Goal: Task Accomplishment & Management: Use online tool/utility

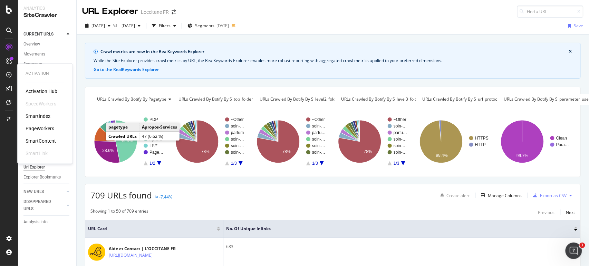
click at [43, 139] on div "SmartContent" at bounding box center [41, 141] width 30 height 7
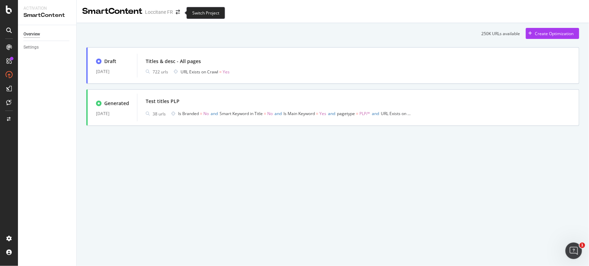
click at [175, 13] on span at bounding box center [178, 12] width 10 height 5
click at [178, 11] on icon "arrow-right-arrow-left" at bounding box center [178, 12] width 4 height 5
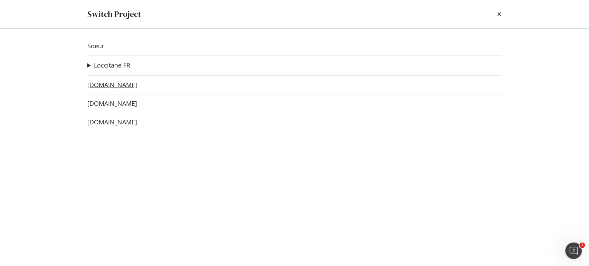
click at [123, 84] on link "[DOMAIN_NAME]" at bounding box center [112, 84] width 50 height 7
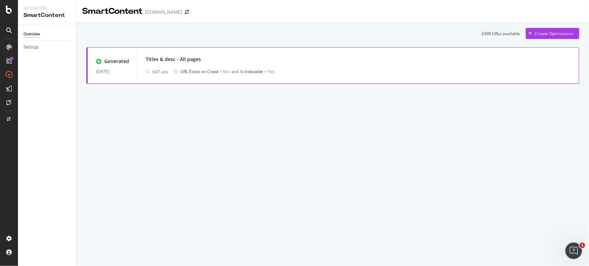
click at [182, 65] on div "Titles & desc - All pages 647 urls URL Exists on Crawl = Yes and Is Indexable =…" at bounding box center [358, 66] width 425 height 22
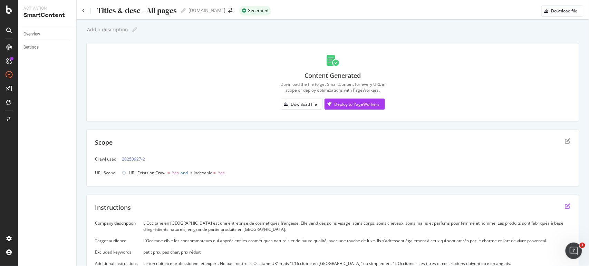
click at [565, 205] on icon "edit" at bounding box center [568, 207] width 6 height 6
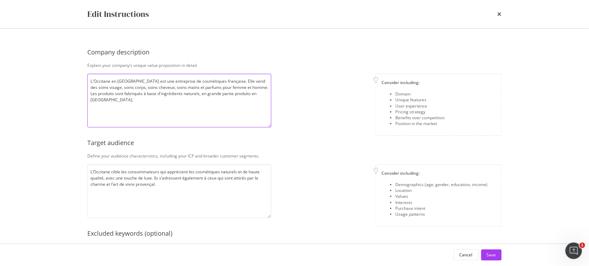
click at [183, 111] on textarea "L'Occitane en [GEOGRAPHIC_DATA] est une entreprise de cosmétiques française. El…" at bounding box center [179, 101] width 184 height 54
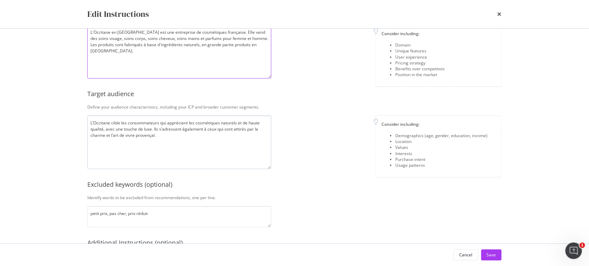
scroll to position [51, 0]
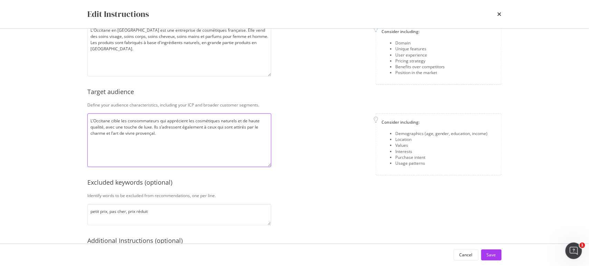
click at [188, 155] on textarea "L’Occitane cible les consommateurs qui apprécient les cosmétiques naturels et d…" at bounding box center [179, 141] width 184 height 54
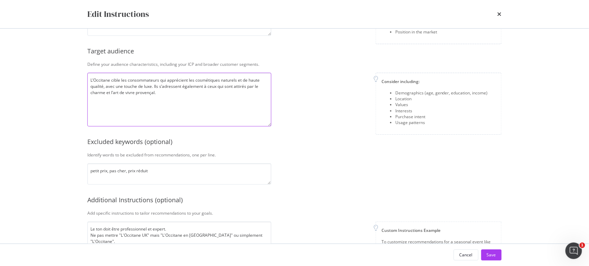
scroll to position [0, 0]
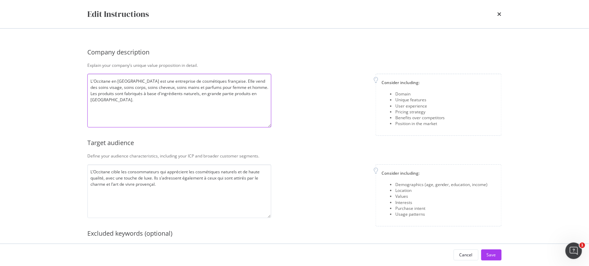
click at [141, 109] on textarea "L'Occitane en [GEOGRAPHIC_DATA] est une entreprise de cosmétiques française. El…" at bounding box center [179, 101] width 184 height 54
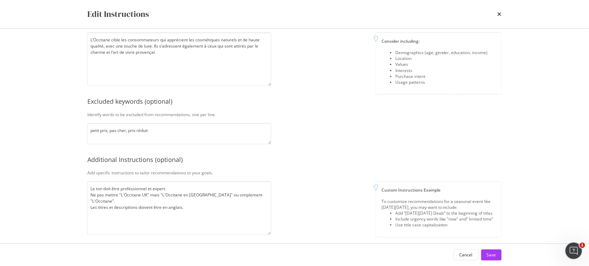
scroll to position [137, 0]
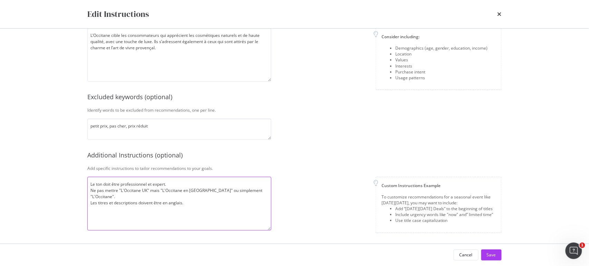
click at [148, 200] on textarea "Le ton doit être professionnel et expert. Ne pas mettre "L'Occitane UK" mais "L…" at bounding box center [179, 204] width 184 height 54
paste textarea "1. Ton & Style Langage sophistiqué et accessible, reflet de l’excellence frança…"
click at [103, 186] on textarea "Le ton doit être professionnel et expert. Ne pas mettre "L'Occitane UK" mais "L…" at bounding box center [179, 204] width 184 height 54
paste textarea "1. Ton & Style Langage sophistiqué et accessible, reflet de l’excellence frança…"
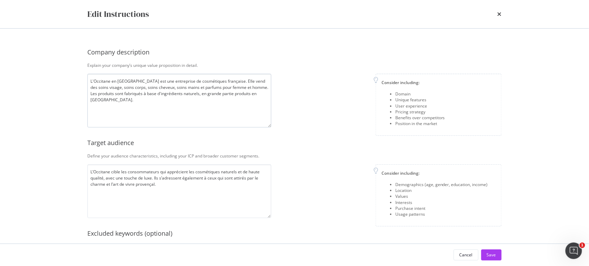
type textarea "Les titres et descriptions doivent être en anglais. 1. Ton & Style Langage soph…"
click at [174, 104] on textarea "L'Occitane en [GEOGRAPHIC_DATA] est une entreprise de cosmétiques française. El…" at bounding box center [179, 101] width 184 height 54
drag, startPoint x: 376, startPoint y: 80, endPoint x: 433, endPoint y: 127, distance: 74.5
click at [433, 127] on div "Consider including: Domain Unique features User experience Pricing strategy Ben…" at bounding box center [439, 105] width 126 height 62
copy div "Consider including: Domain Unique features User experience Pricing strategy Ben…"
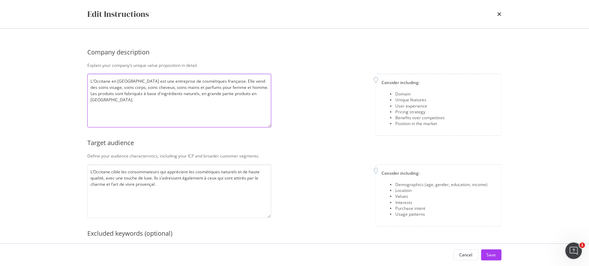
click at [186, 107] on textarea "L'Occitane en [GEOGRAPHIC_DATA] est une entreprise de cosmétiques française. El…" at bounding box center [179, 101] width 184 height 54
paste textarea "Domaine : Marque française de beauté et de bien-être, experte en soins naturels…"
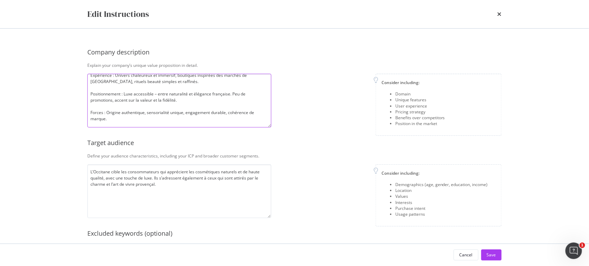
scroll to position [60, 0]
type textarea "Domaine : Marque française de beauté et de bien-être, experte en soins naturels…"
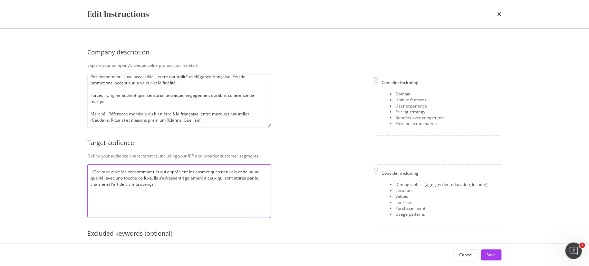
click at [163, 191] on textarea "L’Occitane cible les consommateurs qui apprécient les cosmétiques naturels et d…" at bounding box center [179, 192] width 184 height 54
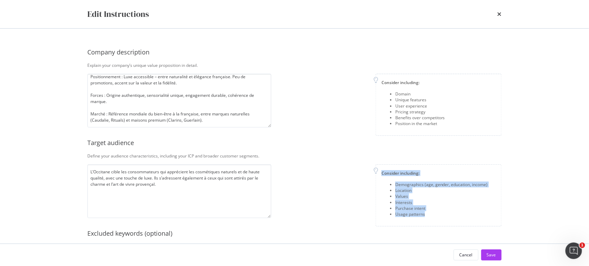
drag, startPoint x: 375, startPoint y: 172, endPoint x: 422, endPoint y: 213, distance: 62.6
click at [422, 213] on div "Consider including: Demographics (age, gender, education, income) Location Valu…" at bounding box center [439, 196] width 126 height 62
copy div "Consider including: Demographics (age, gender, education, income) Location Valu…"
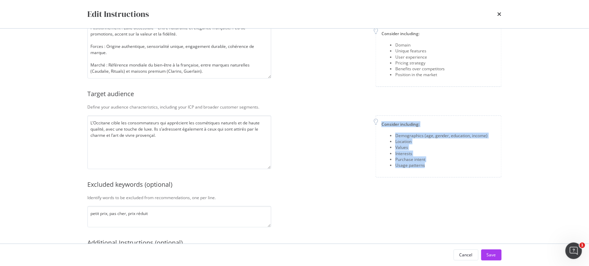
scroll to position [51, 0]
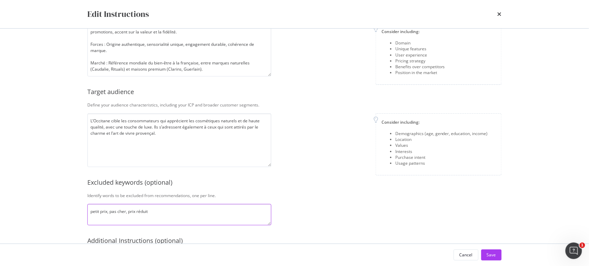
click at [171, 206] on textarea "petit prix, pas cher, prix réduit" at bounding box center [179, 214] width 184 height 21
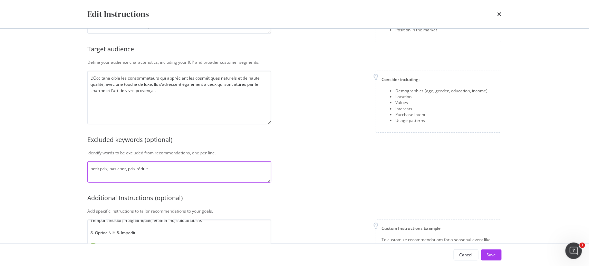
scroll to position [102, 0]
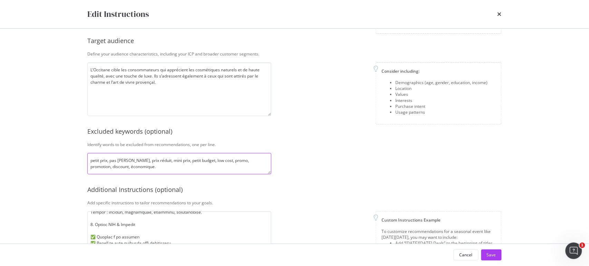
paste textarea "féérique, enchanteur, miraculeux, ensorcelant, fantastique, époustouflant, surn…"
type textarea "petit prix, pas cher, prix réduit, mini prix, petit budget, low cost, promo, pr…"
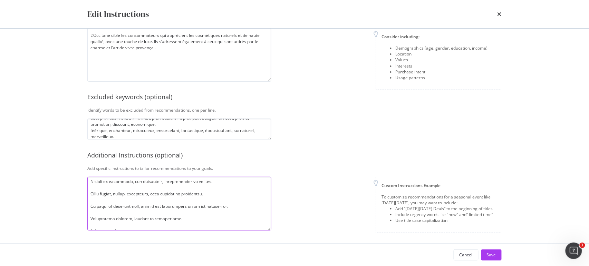
scroll to position [0, 0]
click at [190, 182] on textarea "modal" at bounding box center [179, 204] width 184 height 54
click at [135, 194] on textarea "modal" at bounding box center [179, 204] width 184 height 54
click at [126, 193] on textarea "modal" at bounding box center [179, 204] width 184 height 54
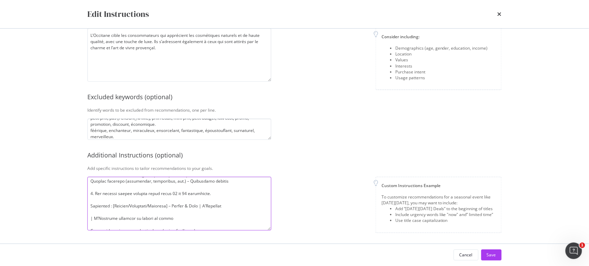
click at [198, 204] on textarea "modal" at bounding box center [179, 204] width 184 height 54
click at [242, 208] on textarea "modal" at bounding box center [179, 204] width 184 height 54
drag, startPoint x: 180, startPoint y: 218, endPoint x: 87, endPoint y: 219, distance: 92.9
click at [87, 219] on div "Company description Explain your company’s unique value proposition in detail. …" at bounding box center [295, 136] width 442 height 215
click at [107, 207] on textarea "modal" at bounding box center [179, 204] width 184 height 54
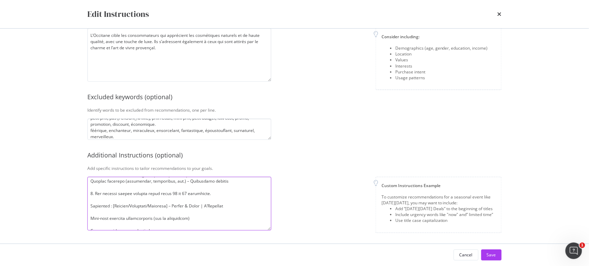
click at [107, 207] on textarea "modal" at bounding box center [179, 204] width 184 height 54
click at [108, 206] on textarea "modal" at bounding box center [179, 204] width 184 height 54
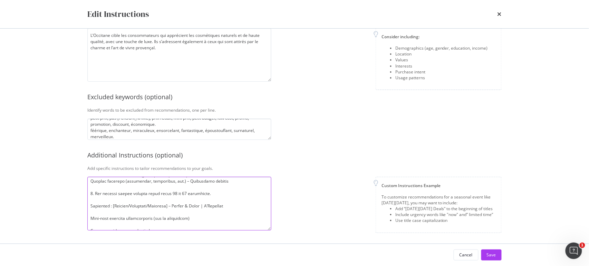
click at [108, 206] on textarea "modal" at bounding box center [179, 204] width 184 height 54
drag, startPoint x: 229, startPoint y: 206, endPoint x: 108, endPoint y: 203, distance: 120.5
click at [108, 203] on textarea "modal" at bounding box center [179, 204] width 184 height 54
click at [107, 204] on textarea "modal" at bounding box center [179, 204] width 184 height 54
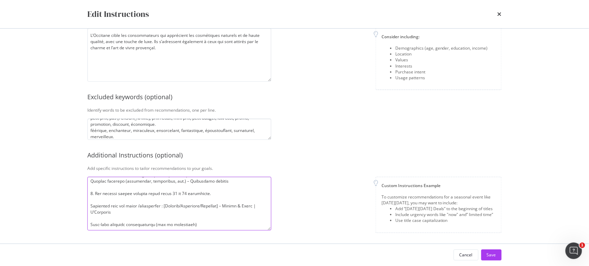
click at [147, 207] on textarea "modal" at bounding box center [179, 204] width 184 height 54
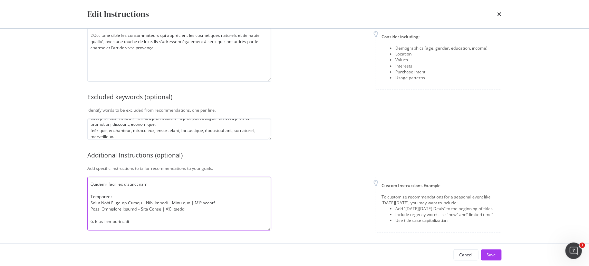
scroll to position [154, 0]
drag, startPoint x: 95, startPoint y: 223, endPoint x: 100, endPoint y: 222, distance: 6.0
click at [100, 222] on textarea "modal" at bounding box center [179, 204] width 184 height 54
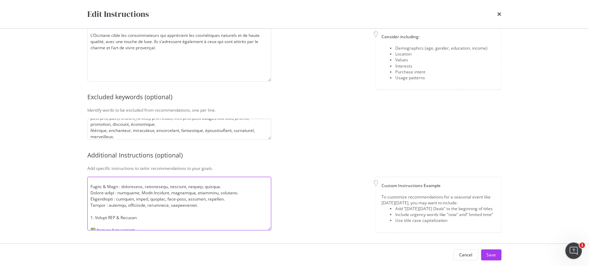
scroll to position [309, 0]
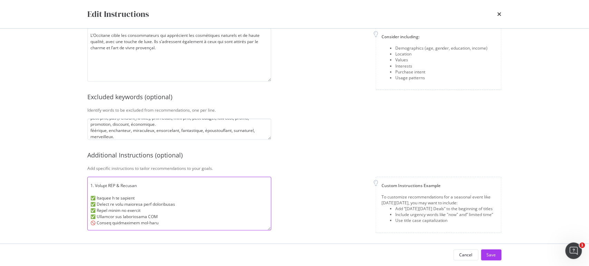
click at [99, 200] on textarea "modal" at bounding box center [179, 204] width 184 height 54
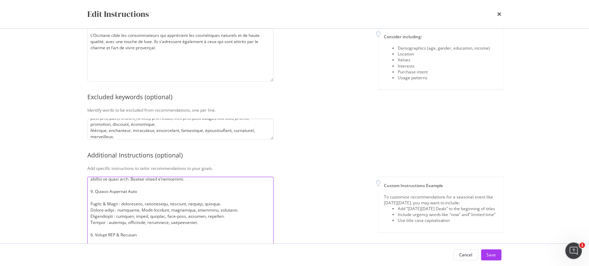
scroll to position [254, 0]
drag, startPoint x: 270, startPoint y: 229, endPoint x: 295, endPoint y: 222, distance: 26.8
click at [272, 266] on html "Activation SmartContent Overview Settings Titles & desc - All pages Titles & de…" at bounding box center [294, 133] width 589 height 266
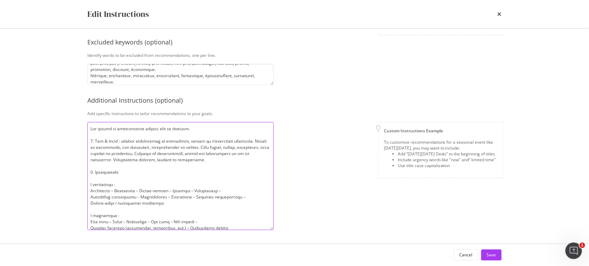
scroll to position [0, 0]
click at [128, 173] on textarea "modal" at bounding box center [180, 176] width 186 height 108
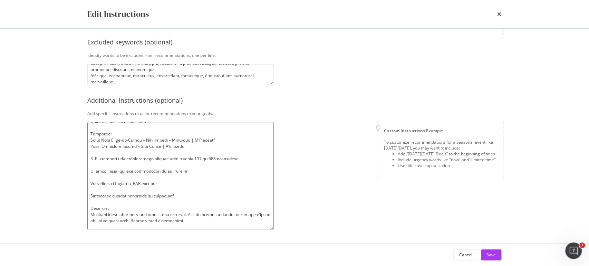
scroll to position [174, 0]
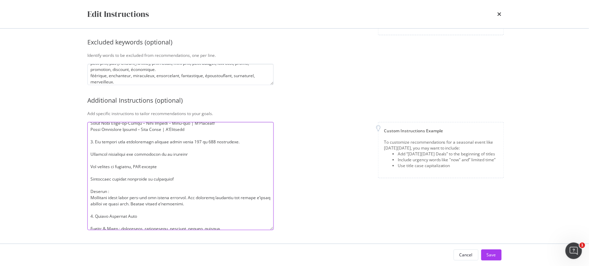
click at [240, 148] on textarea "modal" at bounding box center [180, 176] width 186 height 108
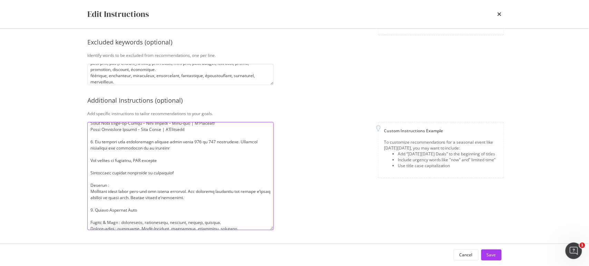
click at [199, 152] on textarea "modal" at bounding box center [180, 176] width 186 height 108
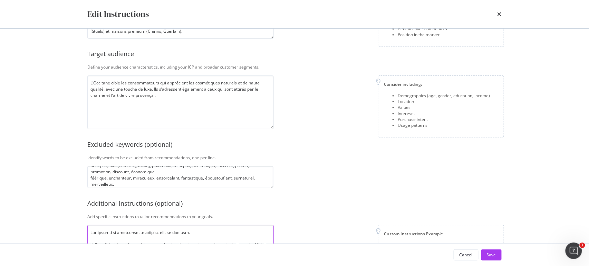
scroll to position [0, 0]
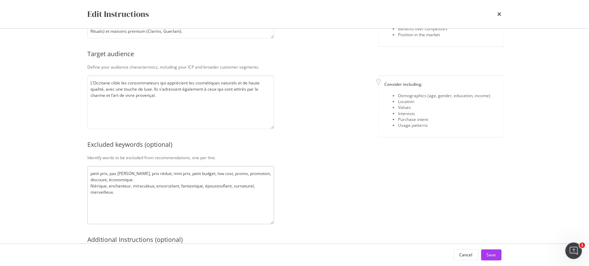
drag, startPoint x: 273, startPoint y: 185, endPoint x: 273, endPoint y: 223, distance: 37.3
click at [273, 223] on textarea "petit prix, pas cher, prix réduit, mini prix, petit budget, low cost, promo, pr…" at bounding box center [180, 195] width 187 height 58
type textarea "Les titres et descriptions doivent être en anglais. 1. Ton & Style : langage so…"
click at [135, 177] on textarea "petit prix, pas cher, prix réduit, mini prix, petit budget, low cost, promo, pr…" at bounding box center [180, 195] width 187 height 58
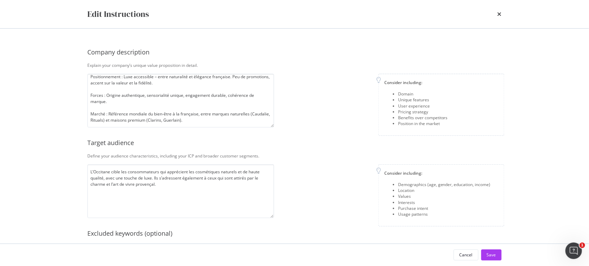
type textarea "- petit prix, pas cher, prix réduit, mini prix, petit budget, low cost, promo, …"
click at [132, 185] on textarea "L’Occitane cible les consommateurs qui apprécient les cosmétiques naturels et d…" at bounding box center [180, 192] width 187 height 54
paste textarea "Âge : 25–55 ans Genre : Majoritairement féminin, hommes en progression Niveau d…"
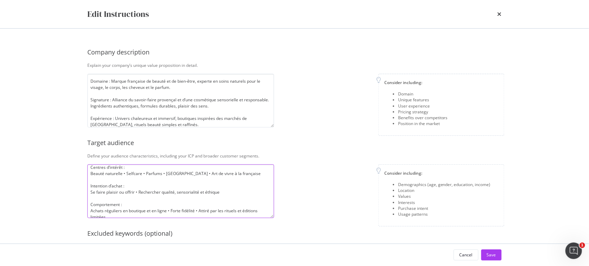
scroll to position [204, 0]
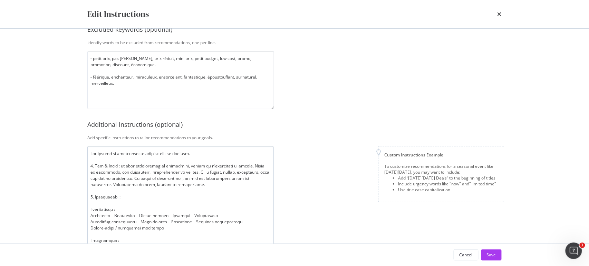
type textarea "Âge : 25–55 ans Genre : Majoritairement féminin, hommes en progression Niveau d…"
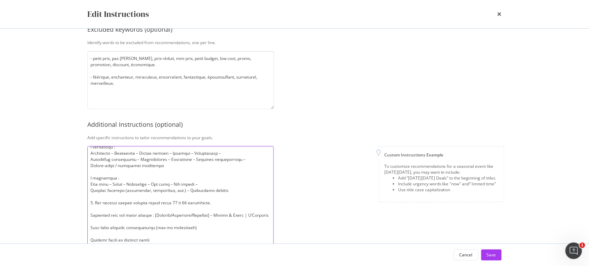
scroll to position [82, 0]
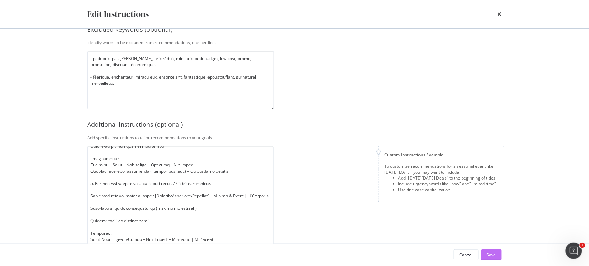
click at [496, 258] on button "Save" at bounding box center [491, 255] width 20 height 11
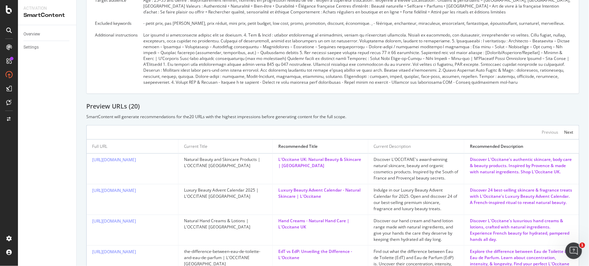
scroll to position [96, 0]
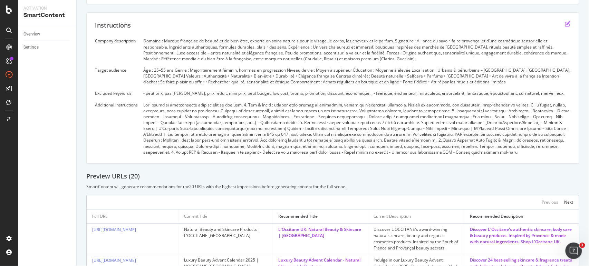
click at [565, 23] on icon "edit" at bounding box center [568, 24] width 6 height 6
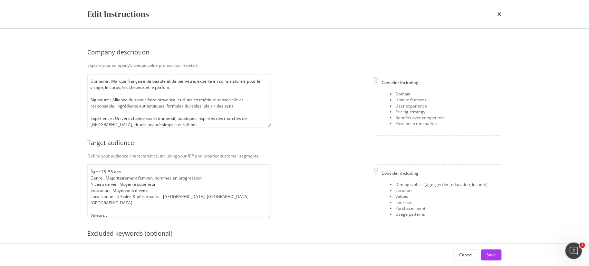
scroll to position [137, 0]
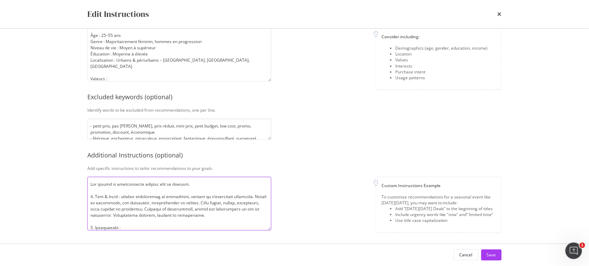
click at [203, 185] on textarea "modal" at bounding box center [179, 204] width 184 height 54
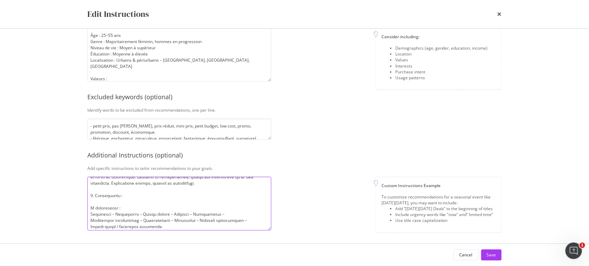
scroll to position [0, 0]
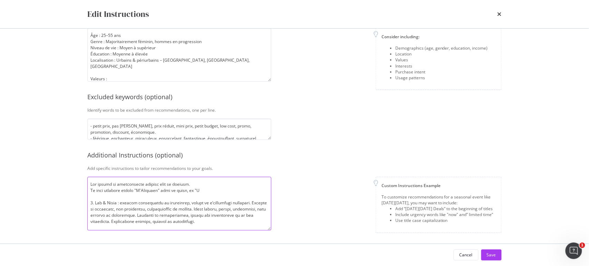
drag, startPoint x: 105, startPoint y: 188, endPoint x: 87, endPoint y: 187, distance: 18.3
click at [87, 187] on div "Company description Explain your company’s unique value proposition in detail. …" at bounding box center [295, 136] width 442 height 215
click at [186, 193] on textarea "modal" at bounding box center [179, 204] width 184 height 54
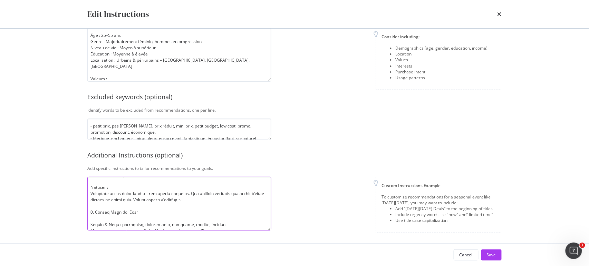
scroll to position [253, 0]
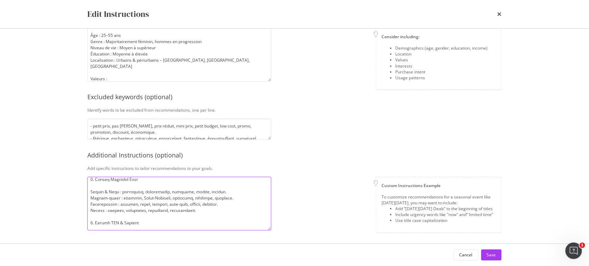
click at [178, 211] on textarea "modal" at bounding box center [179, 204] width 184 height 54
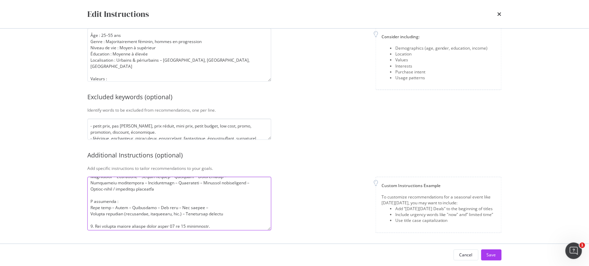
scroll to position [0, 0]
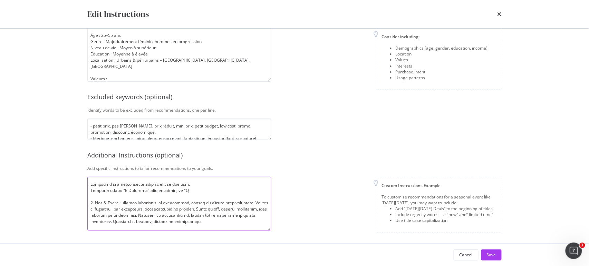
click at [210, 188] on textarea "modal" at bounding box center [179, 204] width 184 height 54
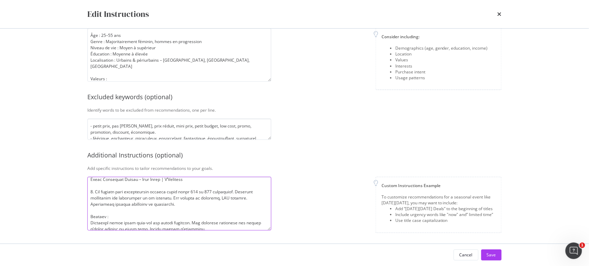
scroll to position [185, 0]
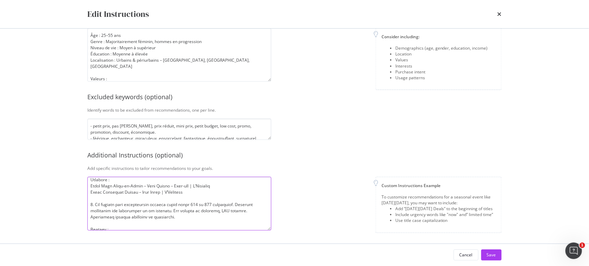
click at [103, 209] on textarea "modal" at bounding box center [179, 204] width 184 height 54
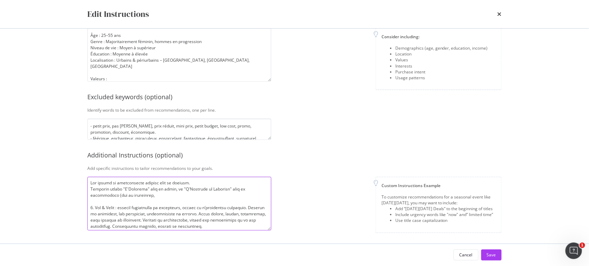
scroll to position [0, 0]
click at [176, 193] on textarea "modal" at bounding box center [179, 204] width 184 height 54
click at [171, 194] on textarea "modal" at bounding box center [179, 204] width 184 height 54
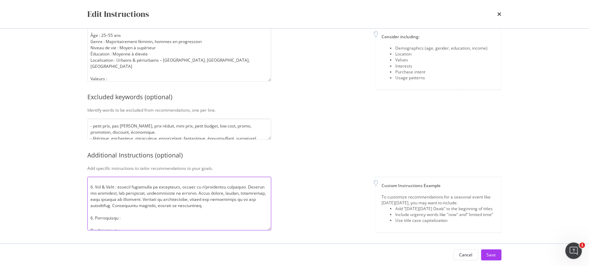
click at [210, 199] on textarea "modal" at bounding box center [179, 204] width 184 height 54
click at [205, 201] on textarea "modal" at bounding box center [179, 204] width 184 height 54
click at [231, 199] on textarea "modal" at bounding box center [179, 204] width 184 height 54
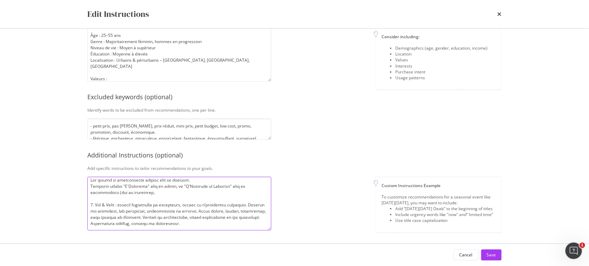
scroll to position [0, 0]
click at [139, 194] on textarea "modal" at bounding box center [179, 204] width 184 height 54
click at [173, 227] on textarea "modal" at bounding box center [179, 204] width 184 height 54
click at [166, 226] on textarea "modal" at bounding box center [179, 204] width 184 height 54
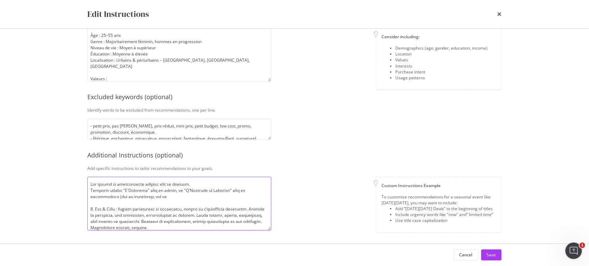
click at [158, 195] on textarea "modal" at bounding box center [179, 204] width 184 height 54
type textarea "Les titres et descriptions doivent être en anglais. Toujours écrire "L'Occitane…"
click at [488, 255] on div "Save" at bounding box center [491, 255] width 9 height 6
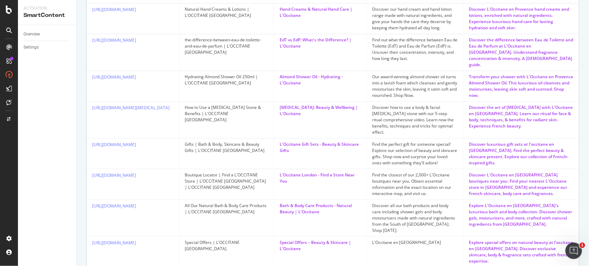
scroll to position [396, 0]
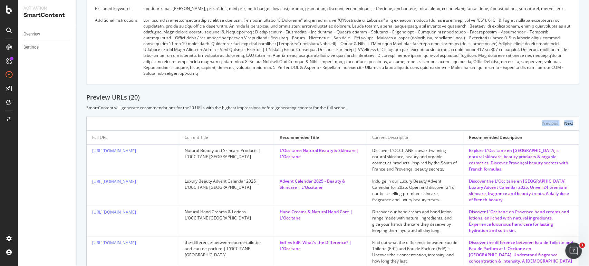
drag, startPoint x: 589, startPoint y: 141, endPoint x: 589, endPoint y: 100, distance: 41.1
click at [589, 100] on div "Titles & desc - All pages Titles & desc - All pages uk.loccitane.com Draft Gene…" at bounding box center [333, 133] width 512 height 266
click at [564, 122] on div "Next" at bounding box center [568, 125] width 9 height 6
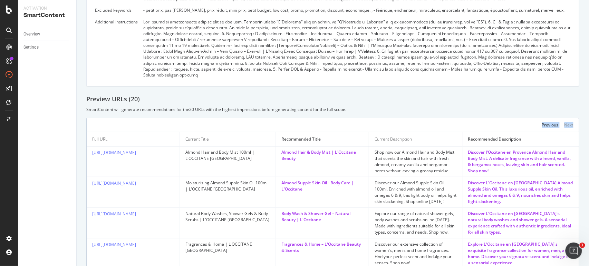
click at [554, 107] on div "SmartContent will generate recommendations for the 20 URLs with the highest imp…" at bounding box center [332, 110] width 493 height 6
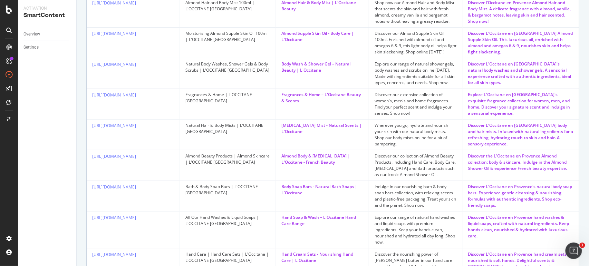
scroll to position [349, 0]
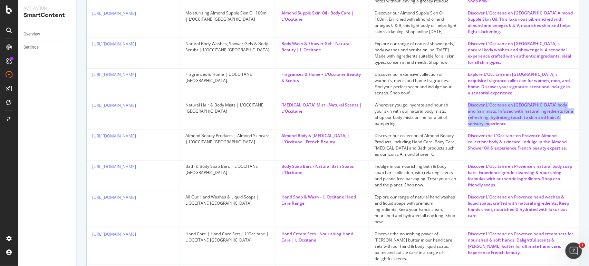
drag, startPoint x: 510, startPoint y: 119, endPoint x: 461, endPoint y: 98, distance: 53.2
click at [463, 99] on td "Discover L'Occitane en Provence body and hair mists. Infused with natural ingre…" at bounding box center [521, 114] width 116 height 31
copy div "Discover L'Occitane en Provence body and hair mists. Infused with natural ingre…"
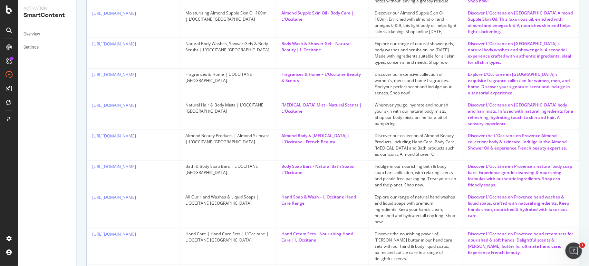
click at [414, 138] on div "Discover our collection of Almond Beauty Products, including Hand Care, Body Ca…" at bounding box center [416, 145] width 82 height 25
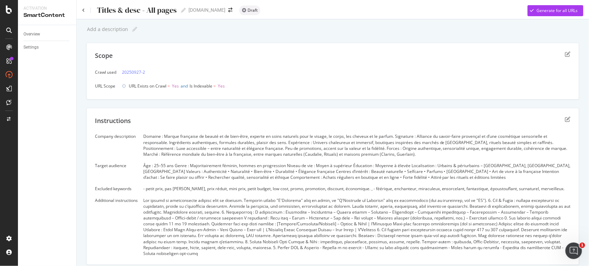
scroll to position [0, 0]
click at [541, 13] on div "Generate for all URLs" at bounding box center [557, 11] width 41 height 6
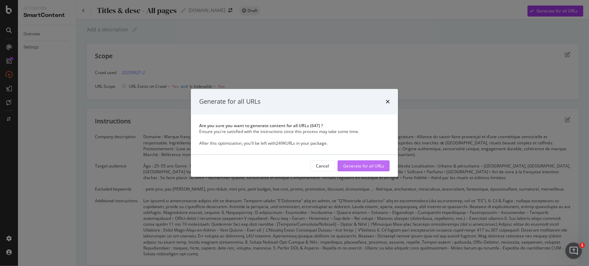
click at [367, 165] on div "Generate for all URLs" at bounding box center [363, 166] width 41 height 6
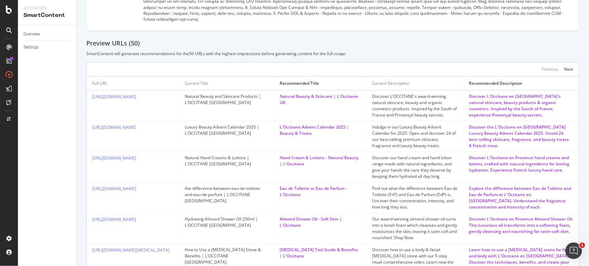
scroll to position [330, 0]
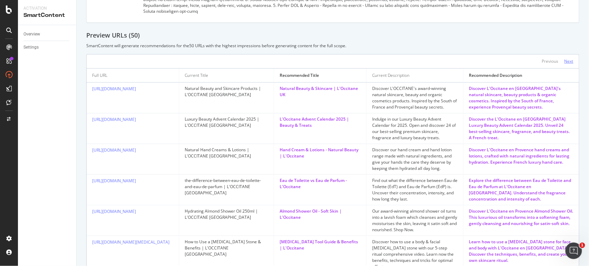
click at [564, 58] on div "Next" at bounding box center [568, 62] width 9 height 8
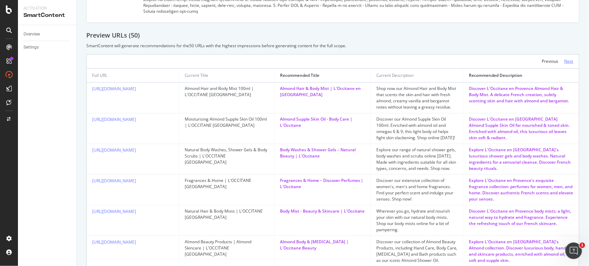
click at [564, 58] on div "Next" at bounding box center [568, 61] width 9 height 6
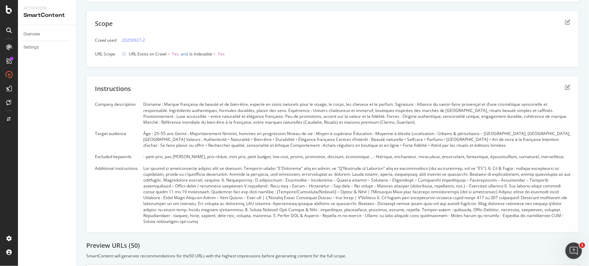
scroll to position [0, 0]
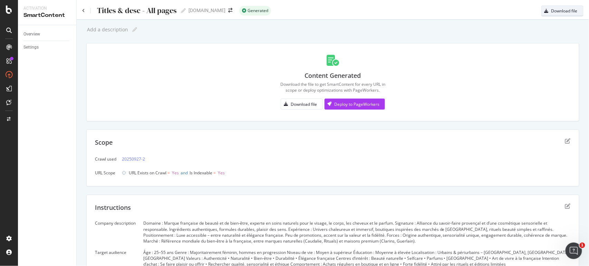
click at [554, 12] on div "Download file" at bounding box center [564, 11] width 26 height 6
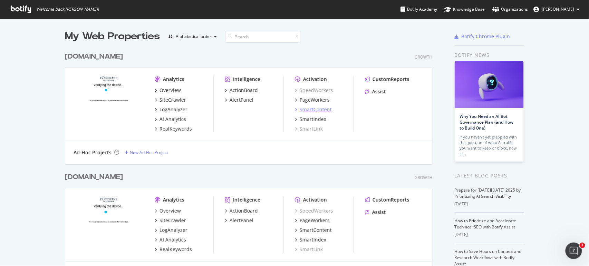
click at [312, 110] on div "SmartContent" at bounding box center [316, 109] width 32 height 7
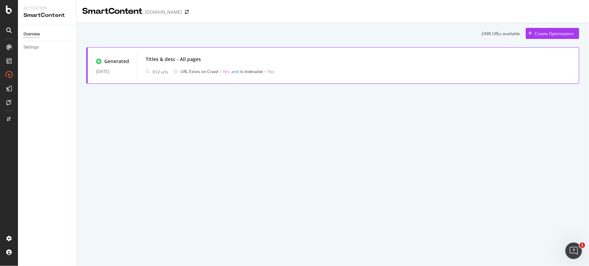
click at [221, 54] on div "Titles & desc - All pages 612 urls URL Exists on Crawl = Yes and Is Indexable =…" at bounding box center [358, 66] width 442 height 28
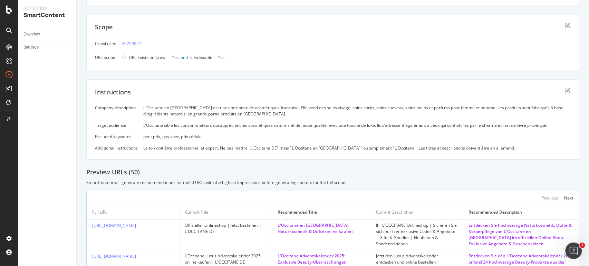
scroll to position [153, 0]
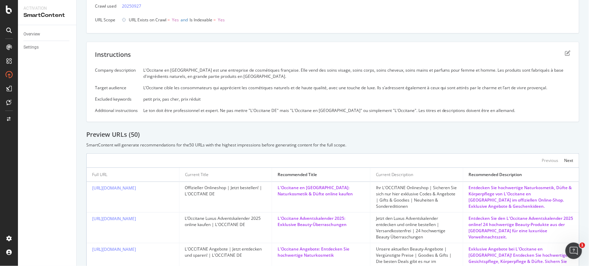
click at [112, 68] on div "Company description" at bounding box center [116, 70] width 43 height 6
copy div "Company description"
click at [196, 80] on div "Company description L'Occitane en [GEOGRAPHIC_DATA] est une entreprise de cosmé…" at bounding box center [333, 90] width 476 height 46
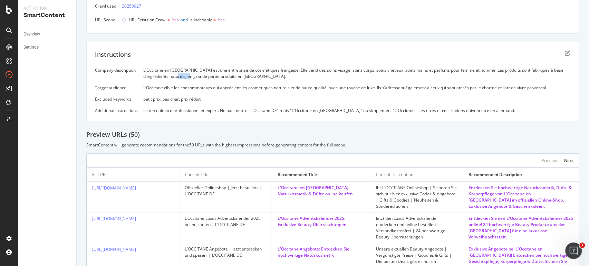
click at [196, 80] on div "Company description L'Occitane en [GEOGRAPHIC_DATA] est une entreprise de cosmé…" at bounding box center [333, 90] width 476 height 46
click at [197, 78] on div "L'Occitane en [GEOGRAPHIC_DATA] est une entreprise de cosmétiques française. El…" at bounding box center [356, 73] width 427 height 12
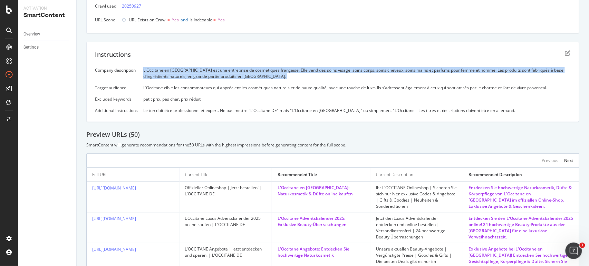
click at [197, 78] on div "L'Occitane en [GEOGRAPHIC_DATA] est une entreprise de cosmétiques française. El…" at bounding box center [356, 73] width 427 height 12
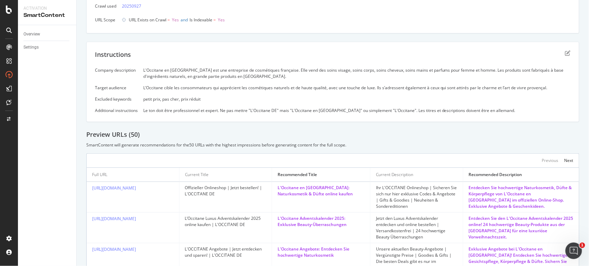
click at [117, 86] on div "Target audience" at bounding box center [116, 88] width 43 height 6
copy div "Target audience"
click at [205, 88] on div "L’Occitane cible les consommateurs qui apprécient les cosmétiques naturels et d…" at bounding box center [356, 88] width 427 height 6
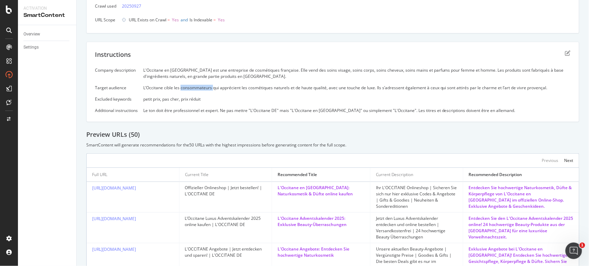
click at [205, 88] on div "L’Occitane cible les consommateurs qui apprécient les cosmétiques naturels et d…" at bounding box center [356, 88] width 427 height 6
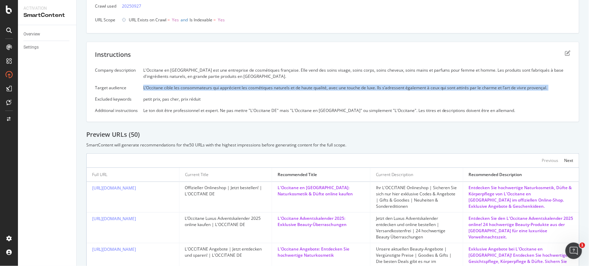
click at [205, 88] on div "L’Occitane cible les consommateurs qui apprécient les cosmétiques naturels et d…" at bounding box center [356, 88] width 427 height 6
copy div "L’Occitane cible les consommateurs qui apprécient les cosmétiques naturels et d…"
click at [119, 96] on div "Company description L'Occitane en Provence est une entreprise de cosmétiques fr…" at bounding box center [333, 90] width 476 height 46
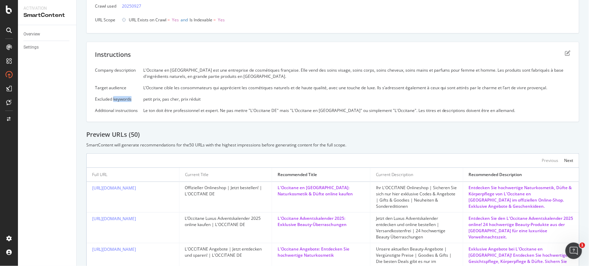
click at [119, 96] on div "Company description L'Occitane en Provence est une entreprise de cosmétiques fr…" at bounding box center [333, 90] width 476 height 46
copy div "Excluded keywords"
click at [177, 98] on div "petit prix, pas cher, prix réduit" at bounding box center [356, 99] width 427 height 6
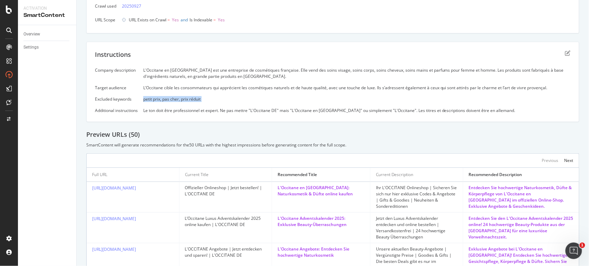
click at [177, 98] on div "petit prix, pas cher, prix réduit" at bounding box center [356, 99] width 427 height 6
copy div "petit prix, pas cher, prix réduit"
click at [124, 107] on div "Company description L'Occitane en Provence est une entreprise de cosmétiques fr…" at bounding box center [333, 90] width 476 height 46
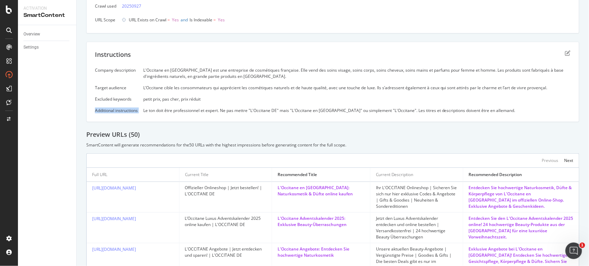
copy div "Additional instructions"
click at [201, 110] on div "Le ton doit être professionnel et expert. Ne pas mettre "L'Occitane DE" mais "L…" at bounding box center [356, 111] width 427 height 6
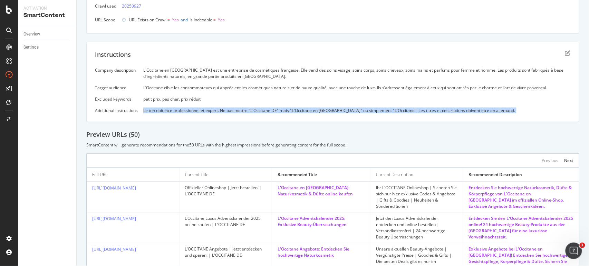
click at [201, 110] on div "Le ton doit être professionnel et expert. Ne pas mettre "L'Occitane DE" mais "L…" at bounding box center [356, 111] width 427 height 6
copy div "Le ton doit être professionnel et expert. Ne pas mettre "L'Occitane DE" mais "L…"
click at [305, 119] on div "Instructions Company description L'Occitane en Provence est une entreprise de c…" at bounding box center [332, 82] width 493 height 80
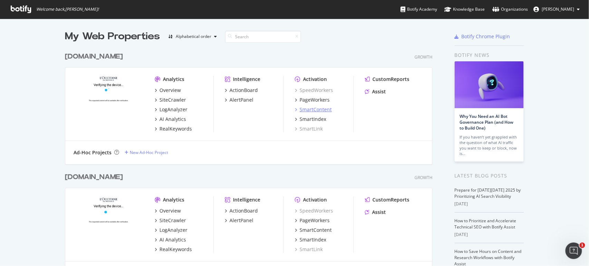
click at [316, 112] on div "SmartContent" at bounding box center [316, 109] width 32 height 7
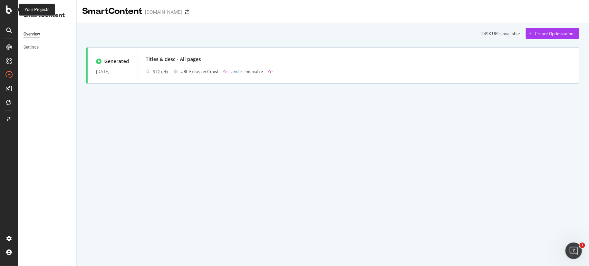
click at [13, 10] on div at bounding box center [9, 10] width 17 height 8
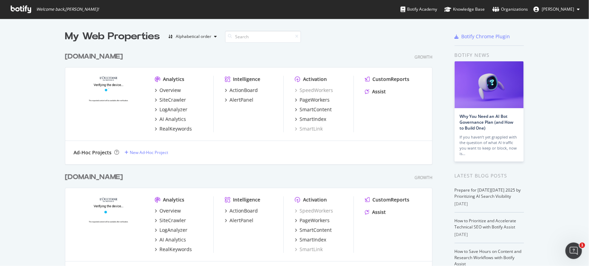
scroll to position [261, 577]
click at [315, 232] on div "SmartContent" at bounding box center [316, 230] width 32 height 7
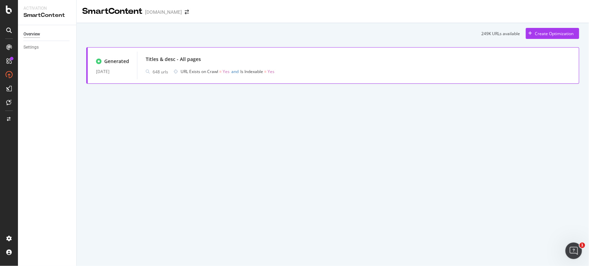
click at [226, 60] on div "Titles & desc - All pages" at bounding box center [358, 60] width 425 height 10
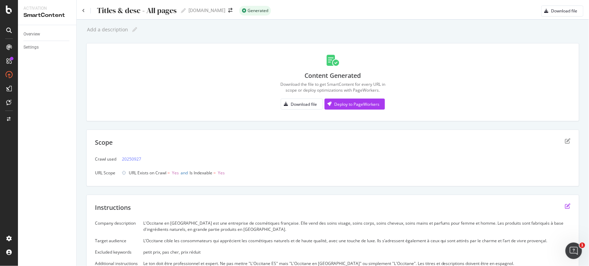
click at [565, 206] on icon "edit" at bounding box center [568, 207] width 6 height 6
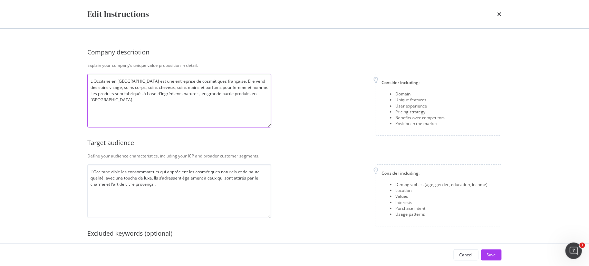
click at [155, 101] on textarea "L'Occitane en [GEOGRAPHIC_DATA] est une entreprise de cosmétiques française. El…" at bounding box center [179, 101] width 184 height 54
paste textarea "Domaine : Marque française de beauté et de bien-être, experte en soins naturels…"
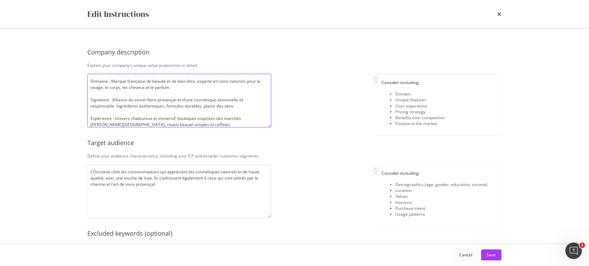
scroll to position [56, 0]
type textarea "Domaine : Marque française de beauté et de bien-être, experte en soins naturels…"
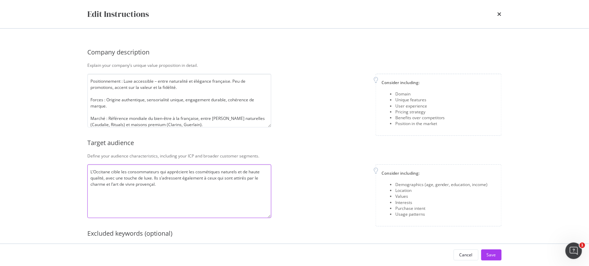
click at [184, 200] on textarea "L’Occitane cible les consommateurs qui apprécient les cosmétiques naturels et d…" at bounding box center [179, 192] width 184 height 54
paste textarea "Âge : 25–55 ans Genre : Majoritairement féminin, hommes en progression Niveau d…"
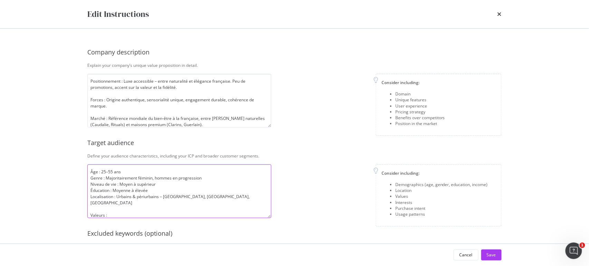
scroll to position [62, 0]
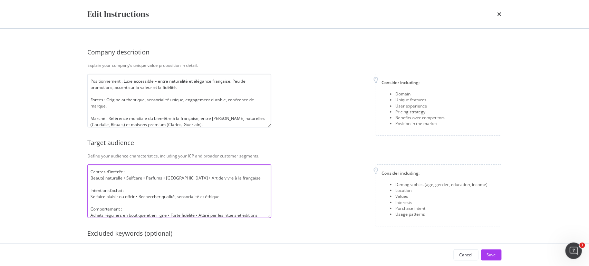
type textarea "Âge : 25–55 ans Genre : Majoritairement féminin, hommes en progression Niveau d…"
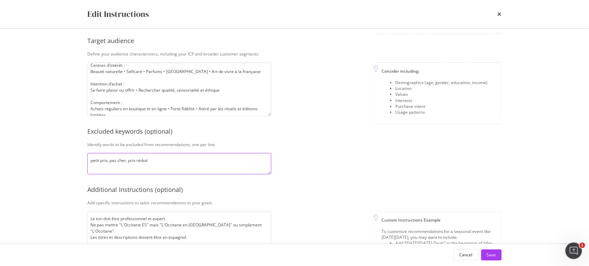
click at [219, 169] on textarea "petit prix, pas cher, prix réduit" at bounding box center [179, 163] width 184 height 21
paste textarea "- petit prix, pas cher, prix réduit, mini prix, petit budget, low cost, promo, …"
type textarea "- petit prix, pas cher, prix réduit, mini prix, petit budget, low cost, promo, …"
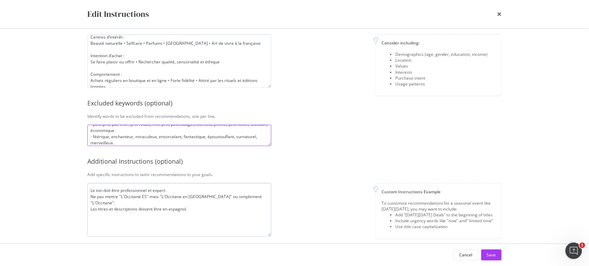
scroll to position [137, 0]
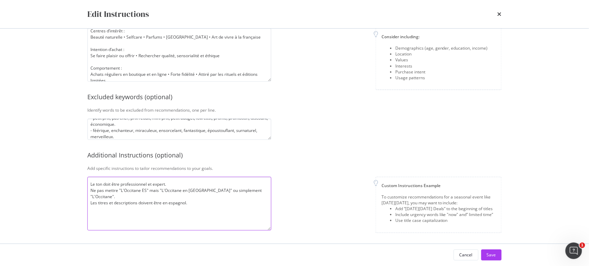
click at [175, 199] on textarea "Le ton doit être professionnel et expert. Ne pas mettre "L'Occitane ES" mais "L…" at bounding box center [179, 204] width 184 height 54
paste textarea "s titres et descriptions doivent être en anglais. Toujours écrire "L'Occitane" …"
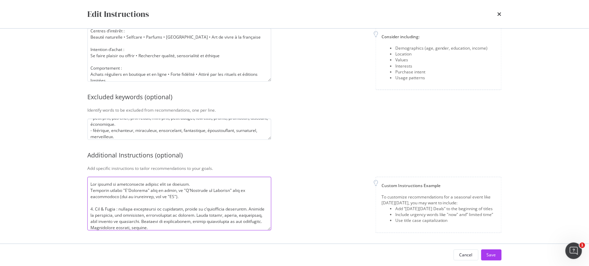
scroll to position [286, 0]
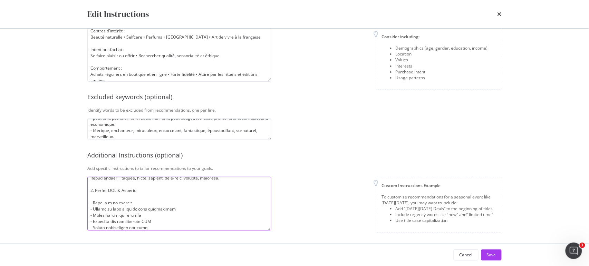
click at [162, 203] on textarea "modal" at bounding box center [179, 204] width 184 height 54
paste textarea "llemand. Toujours écrire "L'Occitane" dans le titre, et "L'Occitane en Provence…"
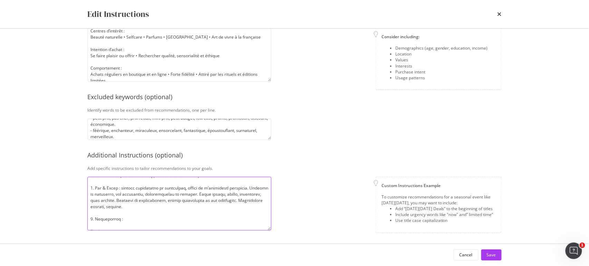
scroll to position [0, 0]
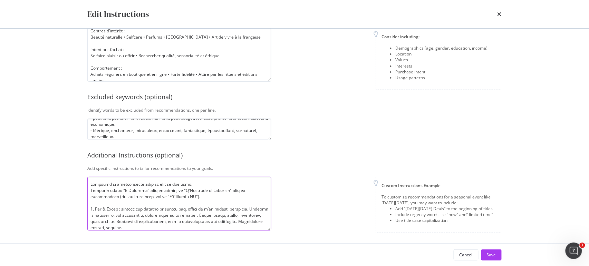
click at [170, 194] on textarea "modal" at bounding box center [179, 204] width 184 height 54
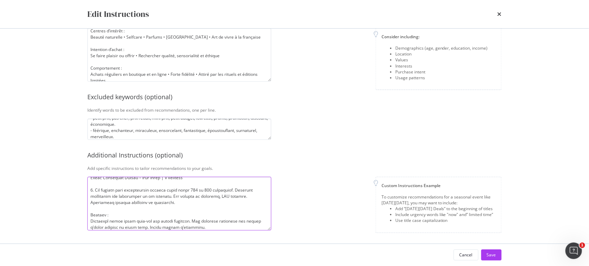
scroll to position [290, 0]
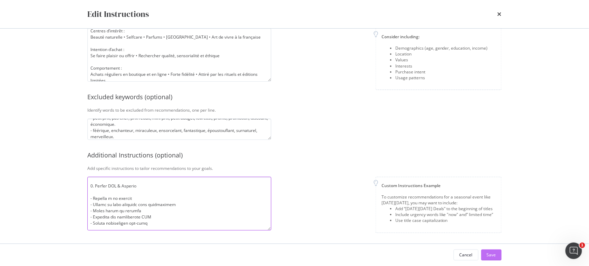
type textarea "Les titres et descriptions doivent être en espagnol. Toujours écrire "L'Occitan…"
click at [488, 250] on div "Save" at bounding box center [491, 255] width 9 height 10
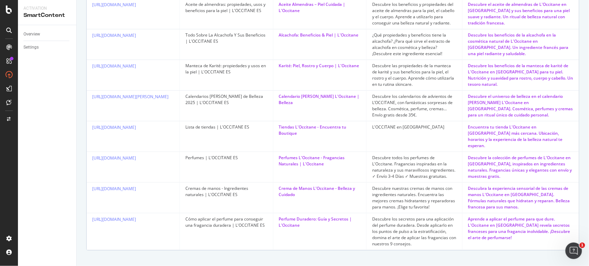
scroll to position [0, 0]
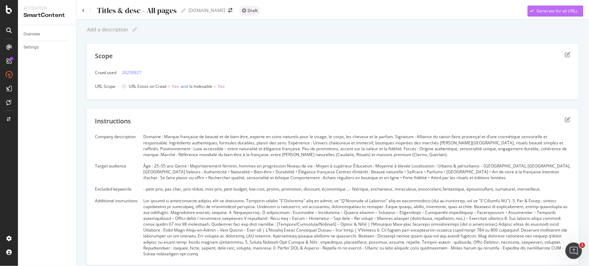
click at [552, 9] on div "Generate for all URLs" at bounding box center [557, 11] width 41 height 6
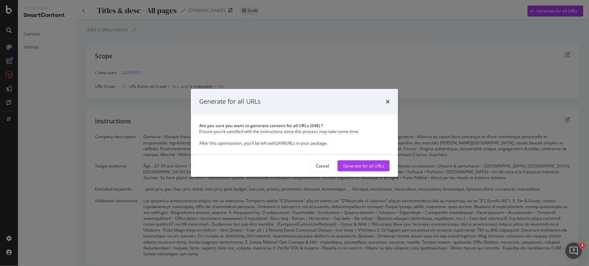
click at [385, 101] on div "Generate for all URLs" at bounding box center [294, 101] width 191 height 9
click at [387, 100] on icon "times" at bounding box center [388, 102] width 4 height 6
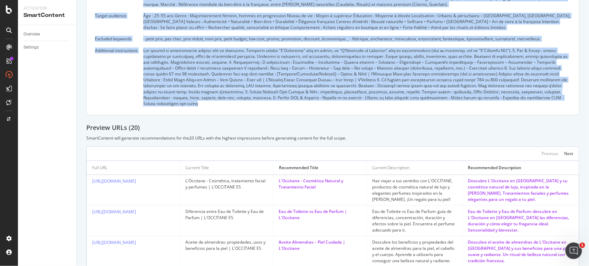
drag, startPoint x: 589, startPoint y: 41, endPoint x: 589, endPoint y: 98, distance: 57.3
click at [589, 98] on div "Titles & desc - All pages Titles & desc - All pages es.loccitane.com Draft Gene…" at bounding box center [333, 133] width 512 height 266
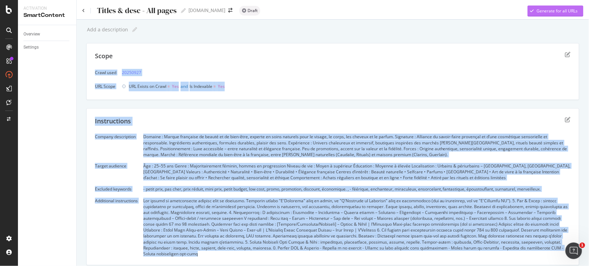
click at [537, 11] on div "Generate for all URLs" at bounding box center [557, 11] width 41 height 6
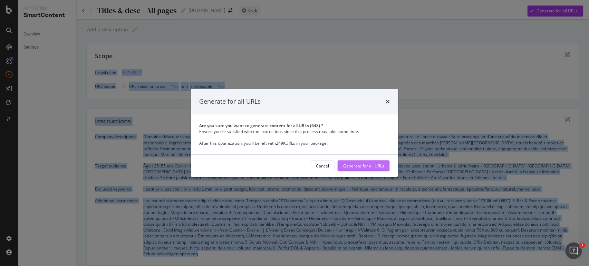
click at [379, 164] on div "Generate for all URLs" at bounding box center [363, 166] width 41 height 6
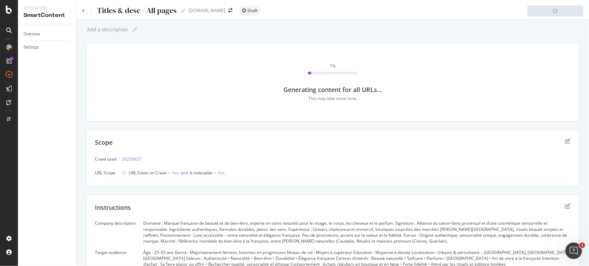
click at [314, 111] on div "7 % Generating content for all URLs... This may take some time." at bounding box center [333, 82] width 476 height 61
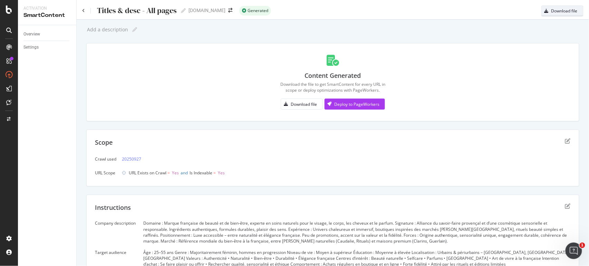
click at [552, 11] on div "Download file" at bounding box center [564, 11] width 26 height 6
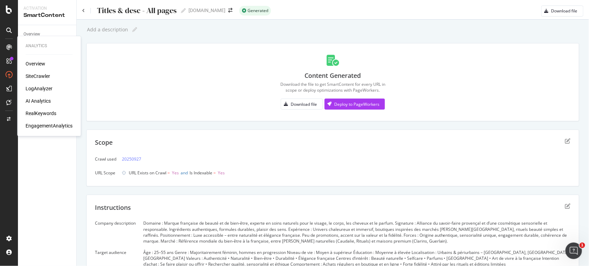
click at [41, 116] on div "RealKeywords" at bounding box center [41, 113] width 31 height 7
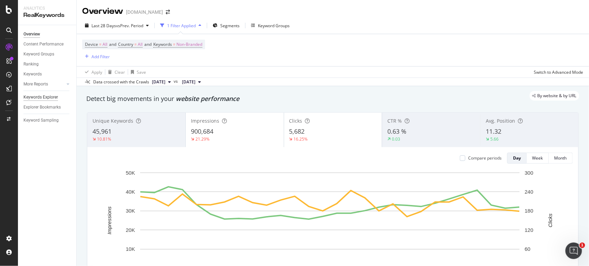
click at [55, 98] on div "Keywords Explorer" at bounding box center [40, 97] width 35 height 7
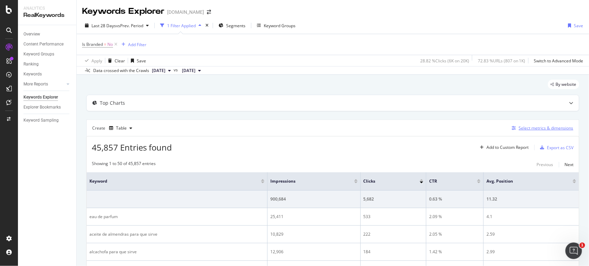
click at [545, 129] on div "Select metrics & dimensions" at bounding box center [546, 128] width 55 height 6
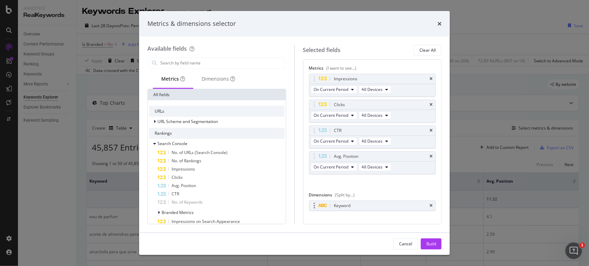
click at [429, 205] on icon "times" at bounding box center [430, 206] width 3 height 4
click at [234, 62] on input "modal" at bounding box center [221, 63] width 125 height 10
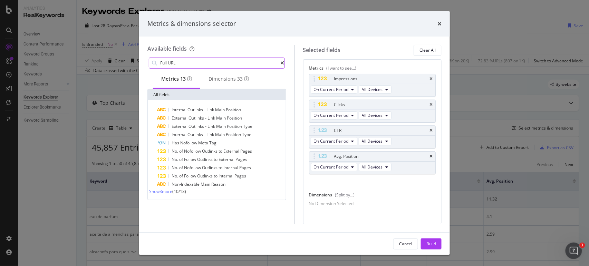
type input "Full URL"
click at [172, 195] on span "Show 3 more" at bounding box center [160, 192] width 23 height 6
click at [225, 77] on div "Dimensions 33" at bounding box center [228, 79] width 40 height 7
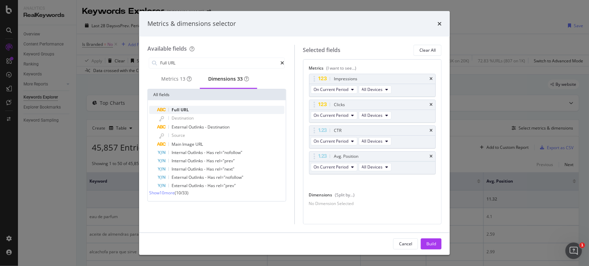
click at [199, 114] on div "Full URL" at bounding box center [220, 110] width 127 height 8
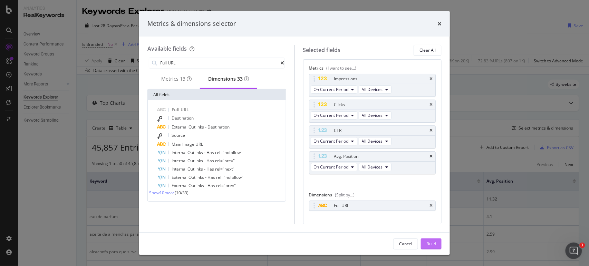
click at [431, 244] on div "Build" at bounding box center [431, 244] width 10 height 6
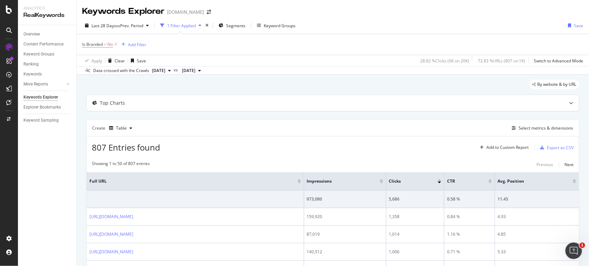
click at [124, 17] on div "Last 28 Days vs Prev. Period 1 Filter Applied Segments Keyword Groups Save Is B…" at bounding box center [333, 46] width 512 height 58
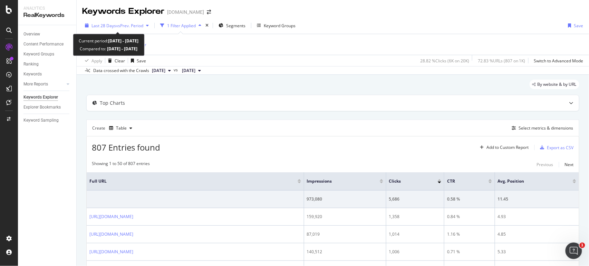
click at [126, 22] on div "Last 28 Days vs Prev. Period" at bounding box center [116, 25] width 69 height 10
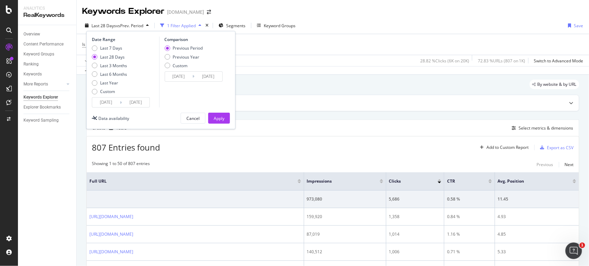
click at [257, 49] on div "Is Branded = No Add Filter" at bounding box center [332, 44] width 501 height 21
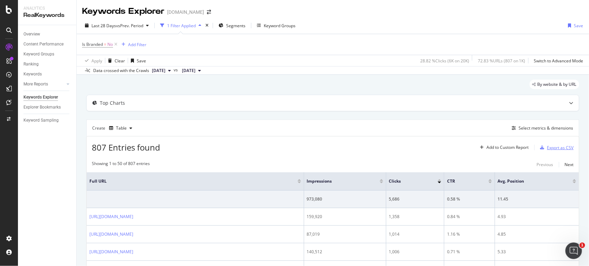
click at [561, 148] on div "Export as CSV" at bounding box center [560, 148] width 27 height 6
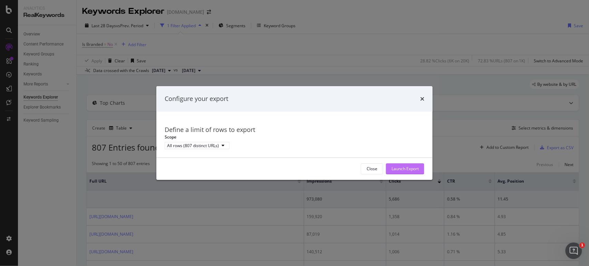
click at [410, 169] on div "Launch Export" at bounding box center [404, 169] width 27 height 6
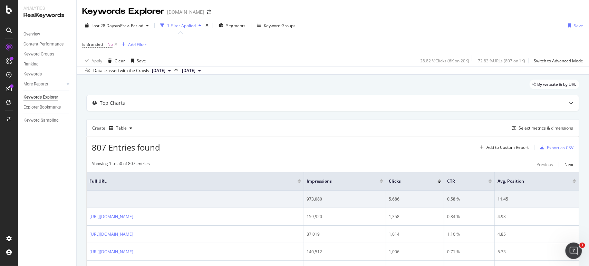
click at [115, 43] on icon at bounding box center [116, 44] width 6 height 7
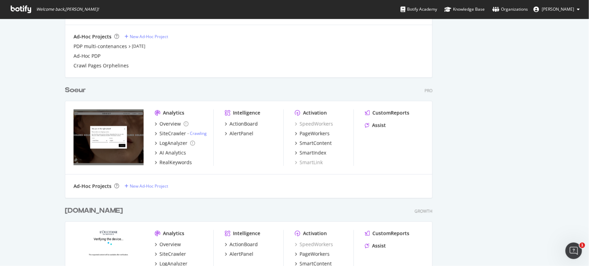
scroll to position [409, 0]
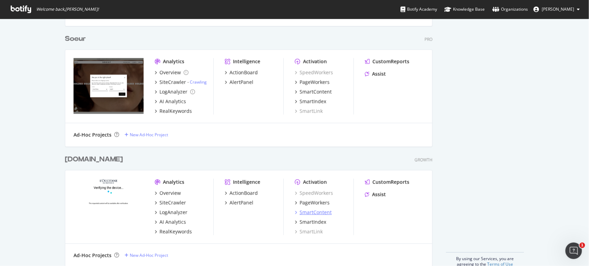
click at [320, 212] on div "SmartContent" at bounding box center [316, 213] width 32 height 7
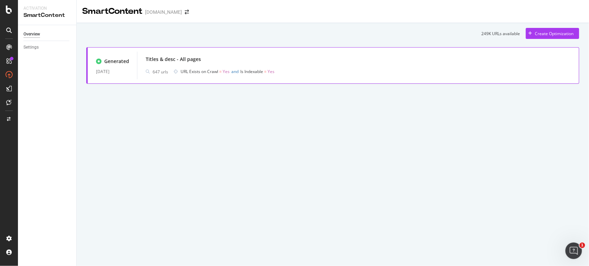
click at [189, 54] on div "Titles & desc - All pages 647 urls URL Exists on Crawl = Yes and Is Indexable =…" at bounding box center [358, 66] width 442 height 28
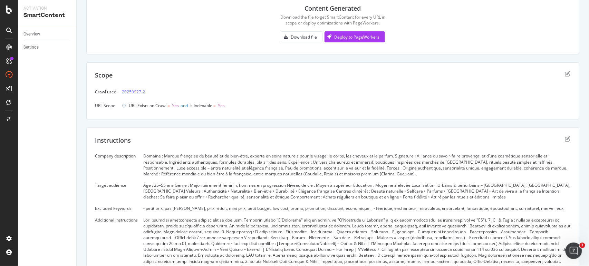
scroll to position [102, 0]
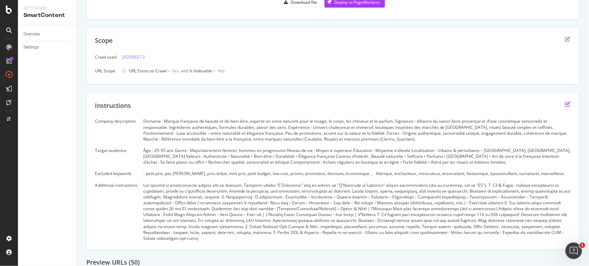
click at [565, 104] on icon "edit" at bounding box center [568, 104] width 6 height 6
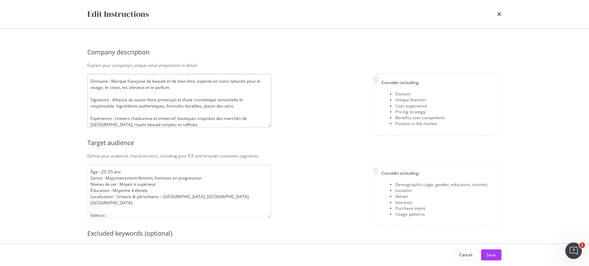
click at [165, 95] on textarea "Domaine : Marque française de beauté et de bien-être, experte en soins naturels…" at bounding box center [179, 101] width 184 height 54
click at [95, 101] on textarea "Domaine : Marque française de beauté et de bien-être, experte en soins naturels…" at bounding box center [179, 101] width 184 height 54
click at [149, 185] on textarea "Âge : 25–55 ans Genre : Majoritairement féminin, hommes en progression Niveau d…" at bounding box center [179, 192] width 184 height 54
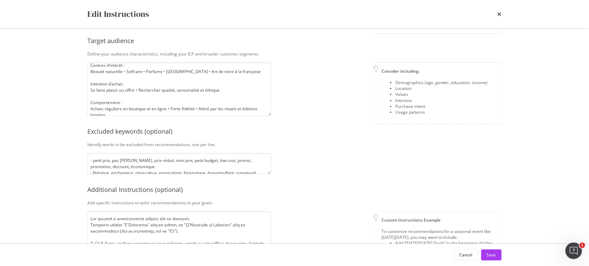
click at [184, 150] on div "Company description Explain your company’s unique value proposition in detail. …" at bounding box center [294, 102] width 414 height 325
click at [191, 165] on textarea "- petit prix, pas cher, prix réduit, mini prix, petit budget, low cost, promo, …" at bounding box center [179, 163] width 184 height 21
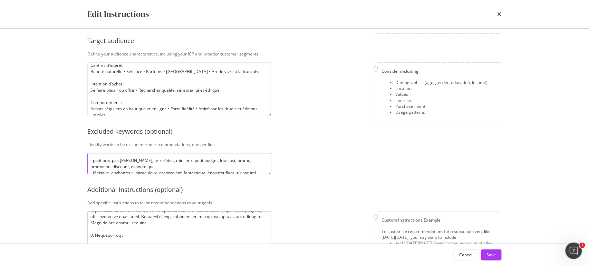
scroll to position [51, 0]
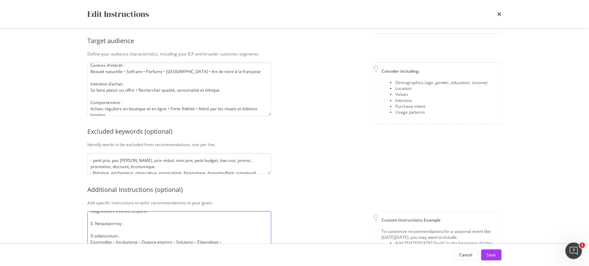
click at [177, 212] on textarea "modal" at bounding box center [179, 239] width 184 height 54
click at [207, 97] on textarea "Âge : 25–55 ans Genre : Majoritairement féminin, hommes en progression Niveau d…" at bounding box center [179, 89] width 184 height 54
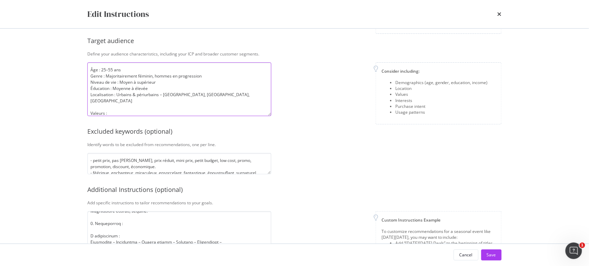
scroll to position [0, 0]
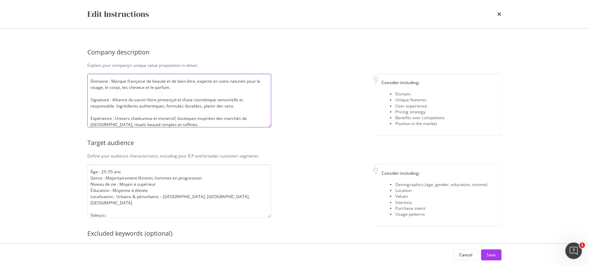
click at [183, 97] on textarea "Domaine : Marque française de beauté et de bien-être, experte en soins naturels…" at bounding box center [179, 101] width 184 height 54
click at [191, 191] on textarea "Âge : 25–55 ans Genre : Majoritairement féminin, hommes en progression Niveau d…" at bounding box center [179, 192] width 184 height 54
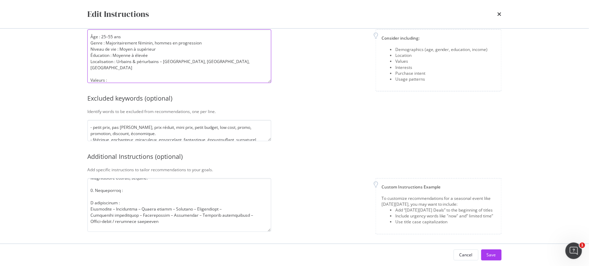
scroll to position [137, 0]
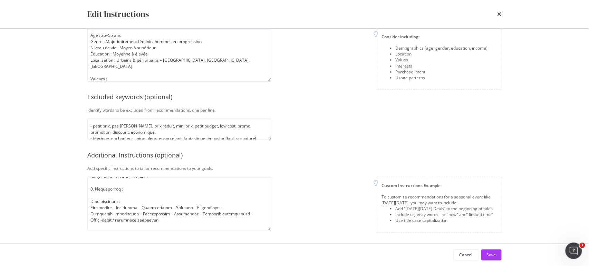
click at [237, 142] on div "Company description Explain your company’s unique value proposition in detail. …" at bounding box center [294, 68] width 414 height 325
click at [233, 136] on textarea "- petit prix, pas cher, prix réduit, mini prix, petit budget, low cost, promo, …" at bounding box center [179, 129] width 184 height 21
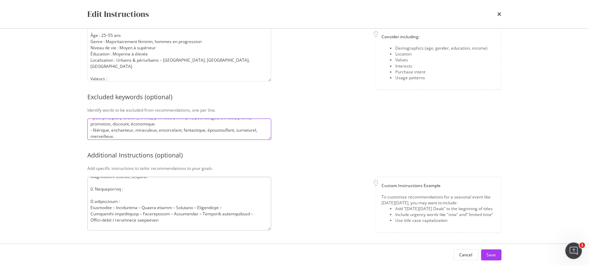
scroll to position [12, 0]
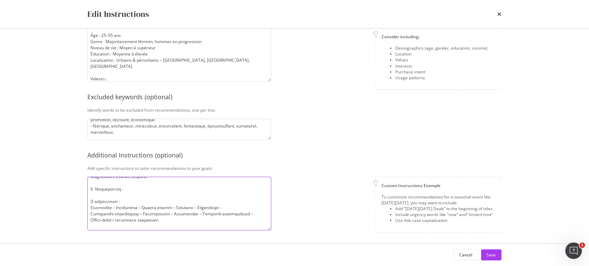
click at [208, 211] on textarea "modal" at bounding box center [179, 204] width 184 height 54
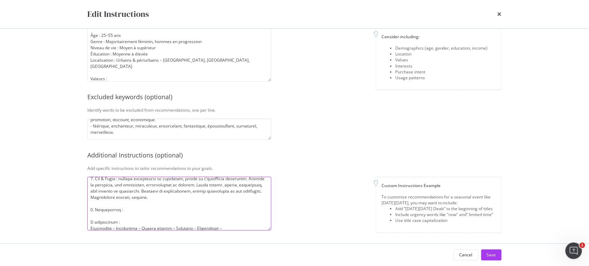
scroll to position [0, 0]
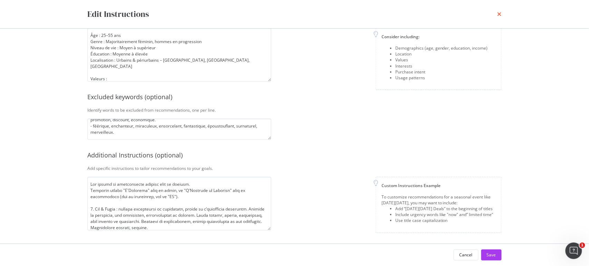
click at [499, 14] on icon "times" at bounding box center [499, 14] width 4 height 6
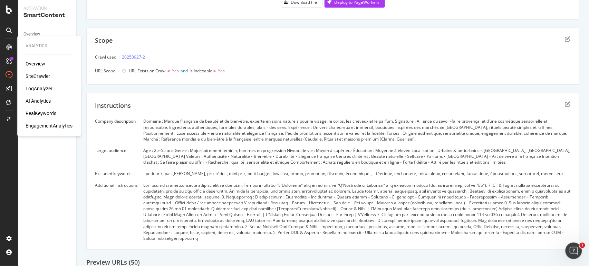
click at [35, 116] on div "RealKeywords" at bounding box center [41, 113] width 31 height 7
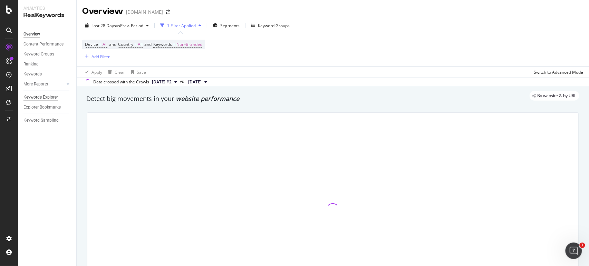
click at [54, 98] on div "Keywords Explorer" at bounding box center [40, 97] width 35 height 7
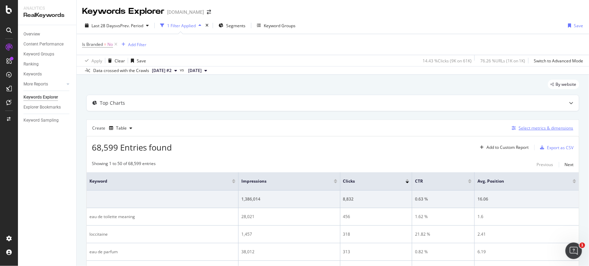
click at [543, 127] on div "Select metrics & dimensions" at bounding box center [546, 128] width 55 height 6
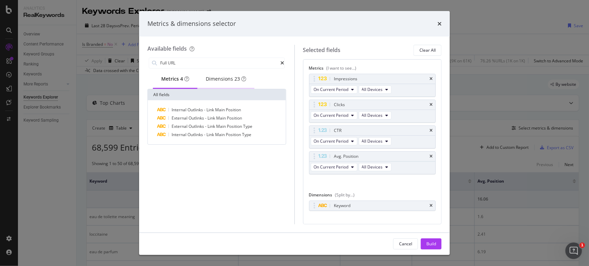
type input "Full URL"
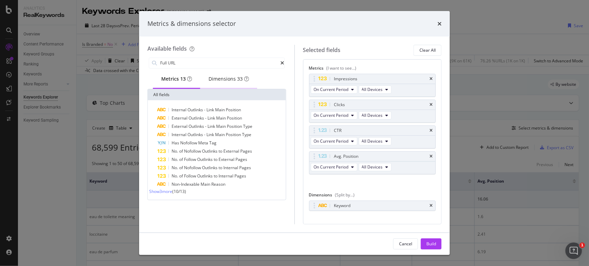
click at [226, 83] on div "Dimensions 33" at bounding box center [228, 79] width 40 height 7
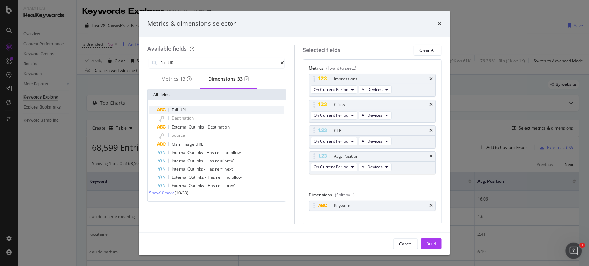
click at [185, 108] on div "Full URL" at bounding box center [220, 110] width 127 height 8
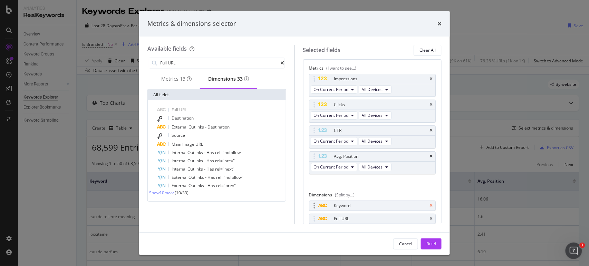
click at [429, 204] on icon "times" at bounding box center [430, 206] width 3 height 4
click at [430, 240] on div "Build" at bounding box center [431, 244] width 10 height 10
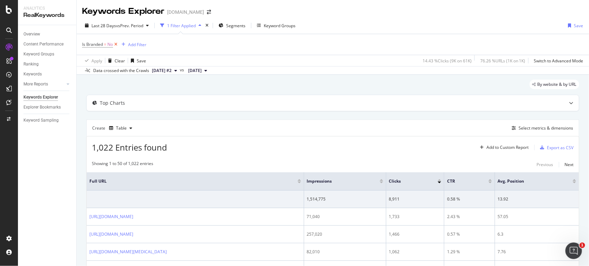
click at [115, 46] on icon at bounding box center [116, 44] width 6 height 7
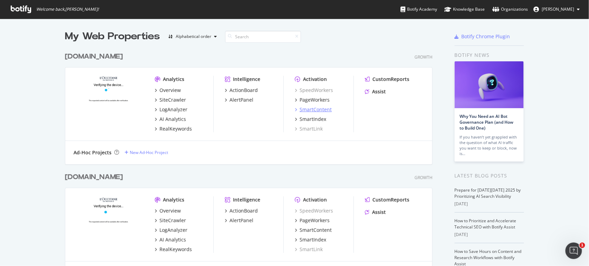
click at [307, 110] on div "SmartContent" at bounding box center [316, 109] width 32 height 7
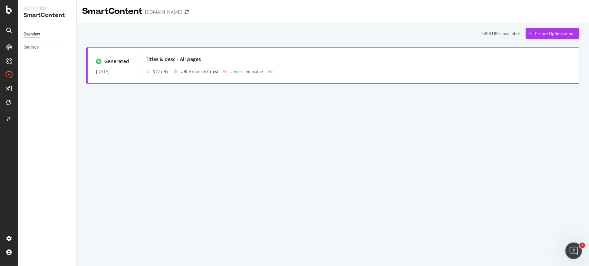
click at [217, 60] on div "Titles & desc - All pages" at bounding box center [358, 60] width 425 height 10
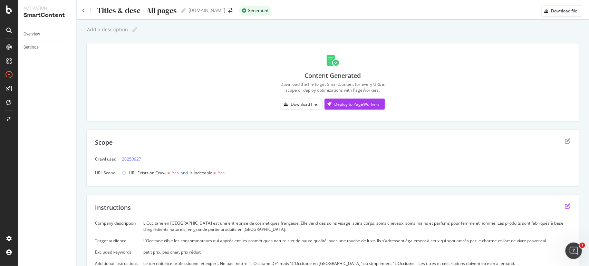
click at [565, 206] on icon "edit" at bounding box center [568, 207] width 6 height 6
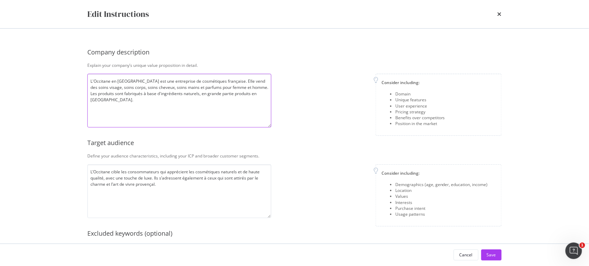
click at [197, 100] on textarea "L'Occitane en [GEOGRAPHIC_DATA] est une entreprise de cosmétiques française. El…" at bounding box center [179, 101] width 184 height 54
paste textarea "Domaine : Marque française de beauté et de bien-être, experte en soins naturels…"
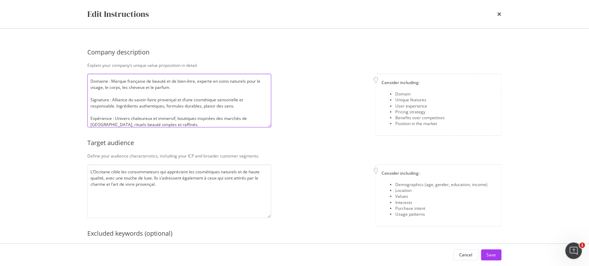
scroll to position [56, 0]
type textarea "Domaine : Marque française de beauté et de bien-être, experte en soins naturels…"
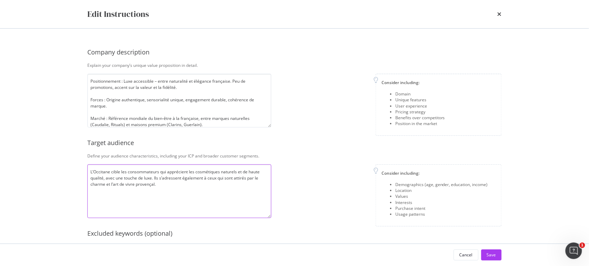
click at [165, 201] on textarea "L’Occitane cible les consommateurs qui apprécient les cosmétiques naturels et d…" at bounding box center [179, 192] width 184 height 54
paste textarea "Âge : 25–55 ans Genre : Majoritairement féminin, hommes en progression Niveau d…"
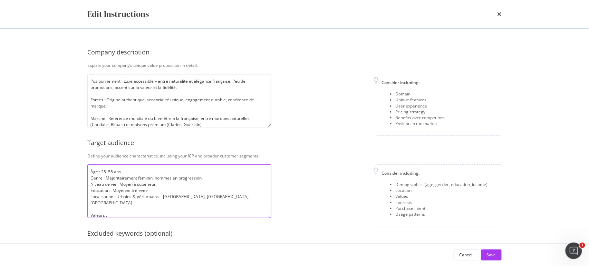
scroll to position [62, 0]
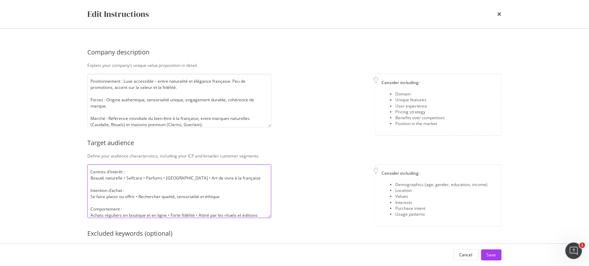
type textarea "Âge : 25–55 ans Genre : Majoritairement féminin, hommes en progression Niveau d…"
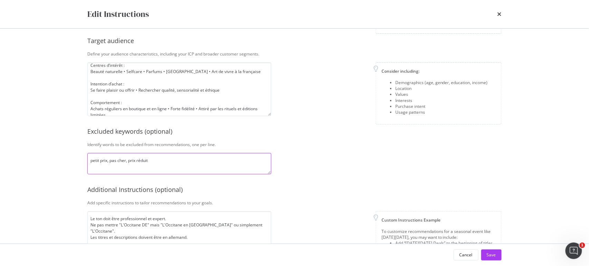
click at [198, 165] on textarea "petit prix, pas cher, prix réduit" at bounding box center [179, 163] width 184 height 21
paste textarea "- petit prix, pas cher, prix réduit, mini prix, petit budget, low cost, promo, …"
type textarea "- petit prix, pas cher, prix réduit, mini prix, petit budget, low cost, promo, …"
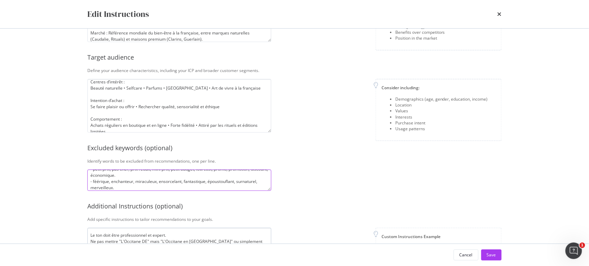
scroll to position [137, 0]
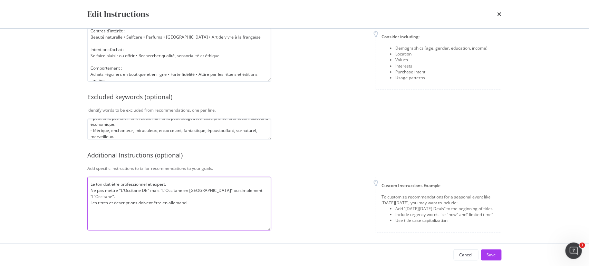
click at [176, 198] on textarea "Le ton doit être professionnel et expert. Ne pas mettre "L'Occitane DE" mais "L…" at bounding box center [179, 204] width 184 height 54
click at [164, 195] on textarea "Le ton doit être professionnel et expert. Ne pas mettre "L'Occitane DE" mais "L…" at bounding box center [179, 204] width 184 height 54
paste textarea "l ipsumd si ametconsecte adipisc elit se doeiusm. Temporin utlabo "E'Dolorema" …"
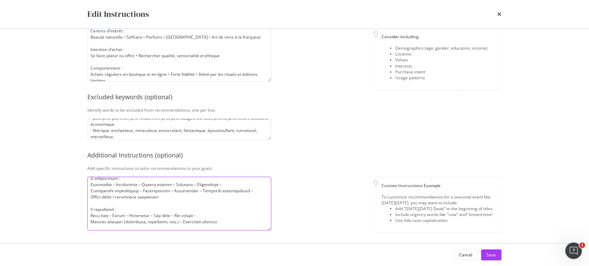
scroll to position [0, 0]
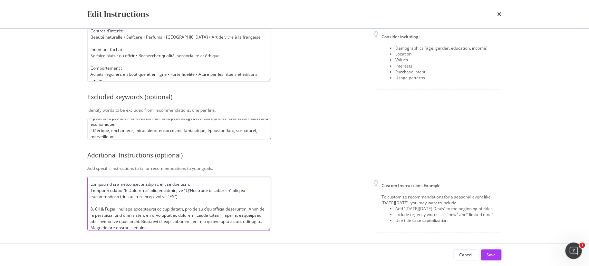
click at [178, 184] on textarea "modal" at bounding box center [179, 204] width 184 height 54
click at [138, 223] on textarea "modal" at bounding box center [179, 204] width 184 height 54
click at [159, 197] on textarea "modal" at bounding box center [179, 204] width 184 height 54
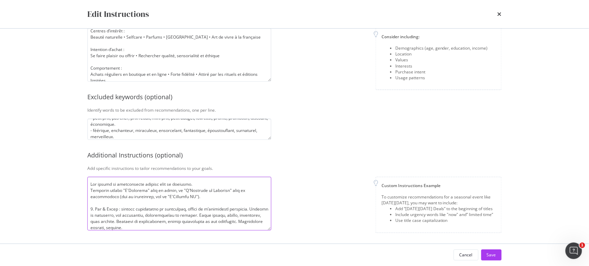
type textarea "Lor ipsumd si ametconsecte adipisc elit se doeiusmo. Temporin utlabo "E'Dolorem…"
click at [278, 188] on div "Custom Instructions Example To customize recommendations for a seasonal event l…" at bounding box center [389, 205] width 225 height 56
click at [496, 256] on button "Save" at bounding box center [491, 255] width 20 height 11
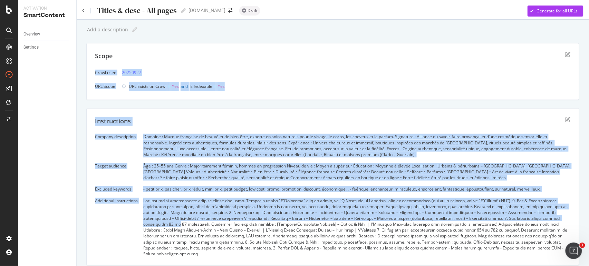
drag, startPoint x: 589, startPoint y: 118, endPoint x: 560, endPoint y: 72, distance: 54.8
click at [589, 67] on div "Titles & desc - All pages Titles & desc - All pages [DOMAIN_NAME] Draft Generat…" at bounding box center [333, 133] width 512 height 266
click at [518, 116] on div "Instructions Company description Domaine : Marque française de beauté et de bie…" at bounding box center [332, 186] width 493 height 157
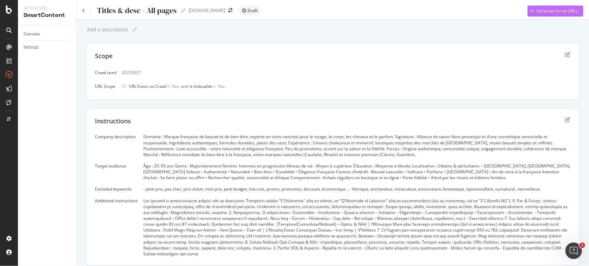
click at [550, 11] on div "Generate for all URLs" at bounding box center [557, 11] width 41 height 6
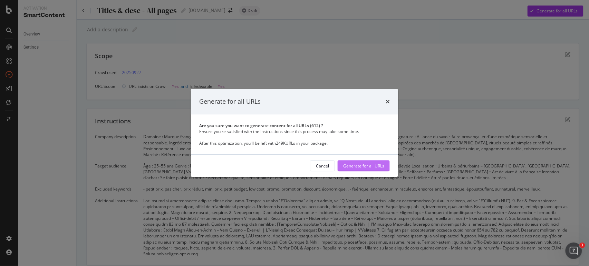
click at [383, 164] on div "Generate for all URLs" at bounding box center [363, 166] width 41 height 6
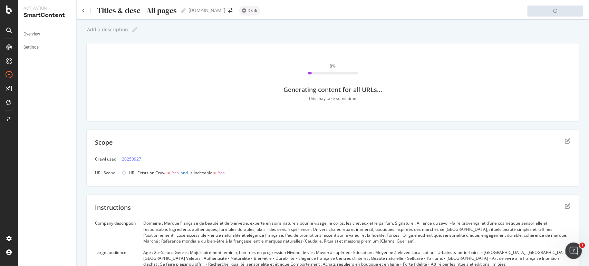
click at [296, 107] on div "8 % Generating content for all URLs... This may take some time." at bounding box center [333, 82] width 476 height 61
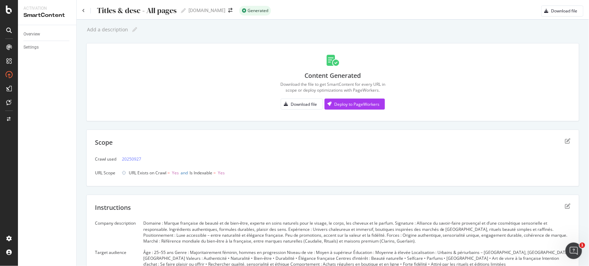
click at [556, 17] on div at bounding box center [333, 18] width 512 height 3
click at [556, 16] on button "Download file" at bounding box center [562, 11] width 42 height 11
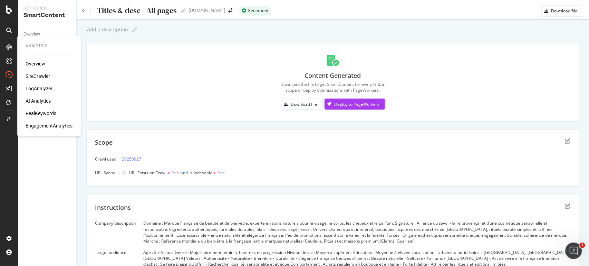
click at [44, 115] on div "RealKeywords" at bounding box center [41, 113] width 31 height 7
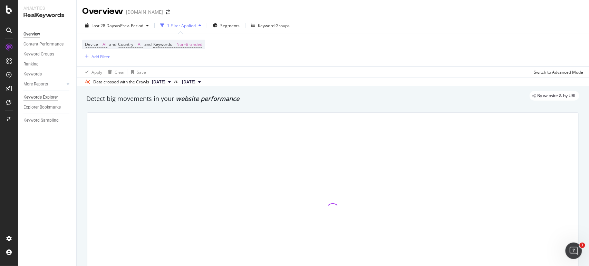
click at [37, 97] on div "Keywords Explorer" at bounding box center [40, 97] width 35 height 7
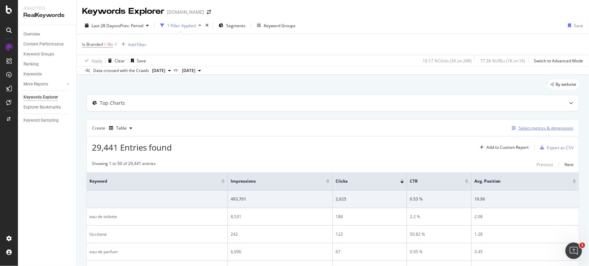
click at [545, 129] on div "Select metrics & dimensions" at bounding box center [546, 128] width 55 height 6
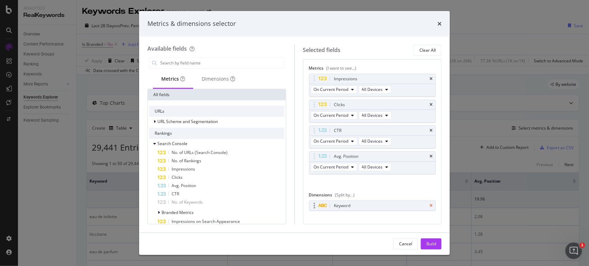
click at [429, 207] on icon "times" at bounding box center [430, 206] width 3 height 4
click at [218, 83] on div "Dimensions" at bounding box center [218, 79] width 50 height 19
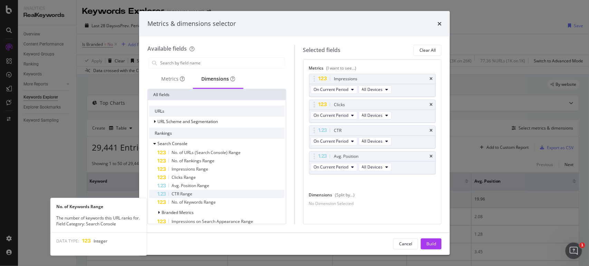
scroll to position [51, 0]
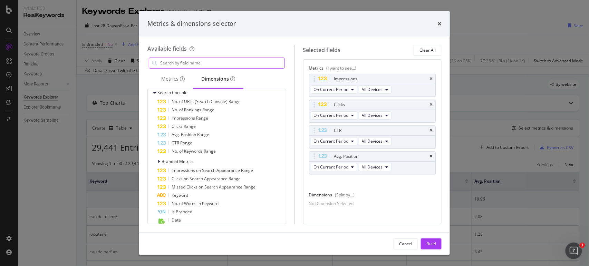
click at [198, 66] on input "modal" at bounding box center [221, 63] width 125 height 10
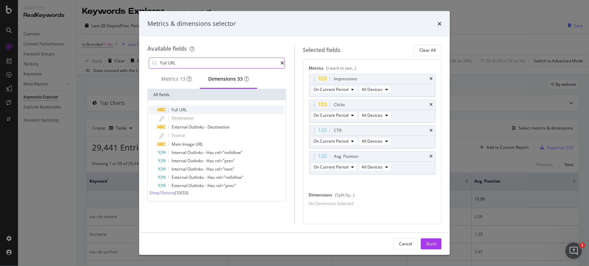
scroll to position [0, 0]
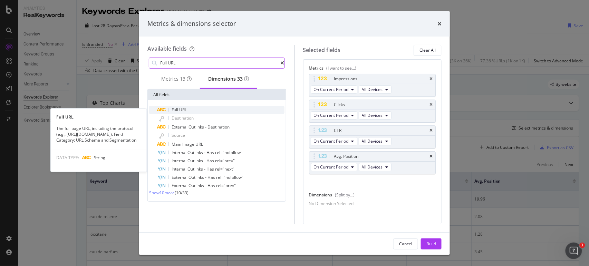
type input "Full URL"
click at [190, 113] on div "Full URL" at bounding box center [220, 110] width 127 height 8
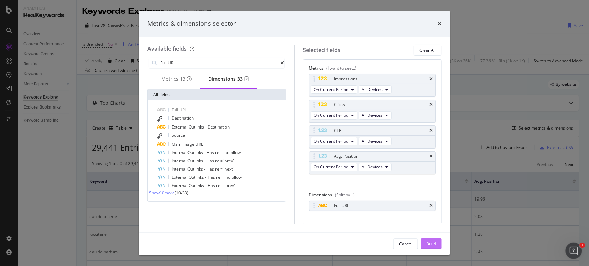
click at [427, 241] on div "Build" at bounding box center [431, 244] width 10 height 10
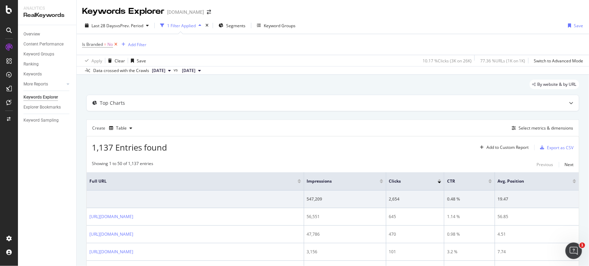
click at [114, 46] on icon at bounding box center [116, 44] width 6 height 7
